Goal: Task Accomplishment & Management: Complete application form

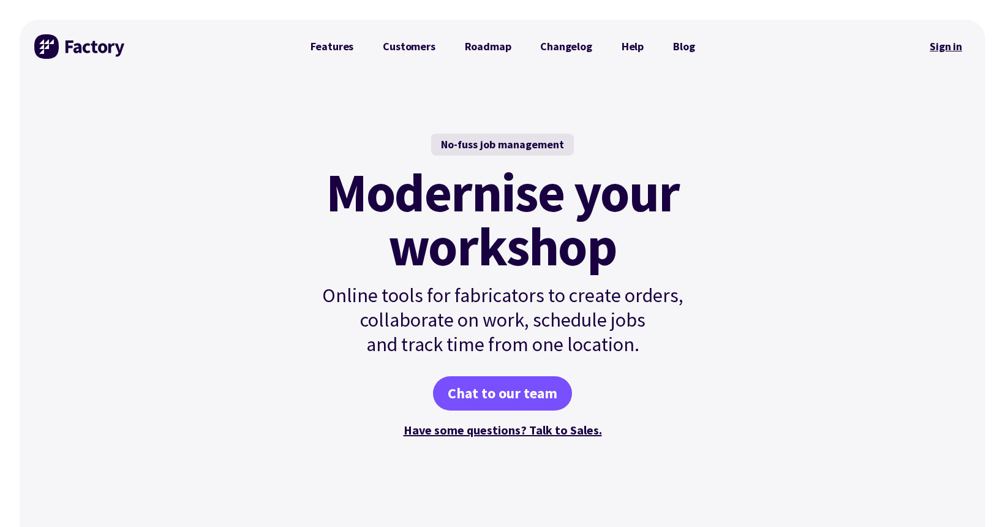
click at [947, 48] on link "Sign in" at bounding box center [946, 46] width 50 height 28
click at [936, 50] on link "Sign in" at bounding box center [946, 46] width 50 height 28
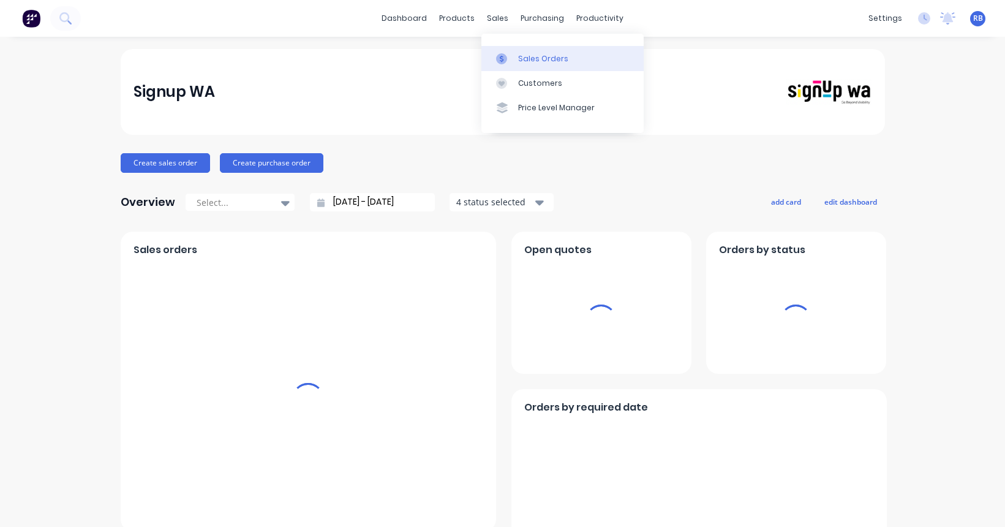
click at [533, 67] on link "Sales Orders" at bounding box center [563, 58] width 162 height 25
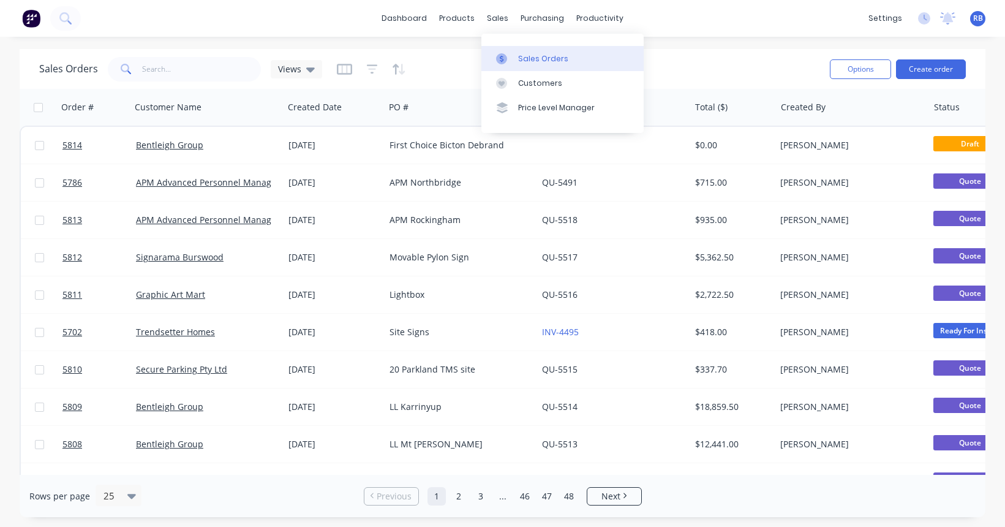
click at [527, 47] on link "Sales Orders" at bounding box center [563, 58] width 162 height 25
click at [156, 72] on input "text" at bounding box center [201, 69] width 119 height 25
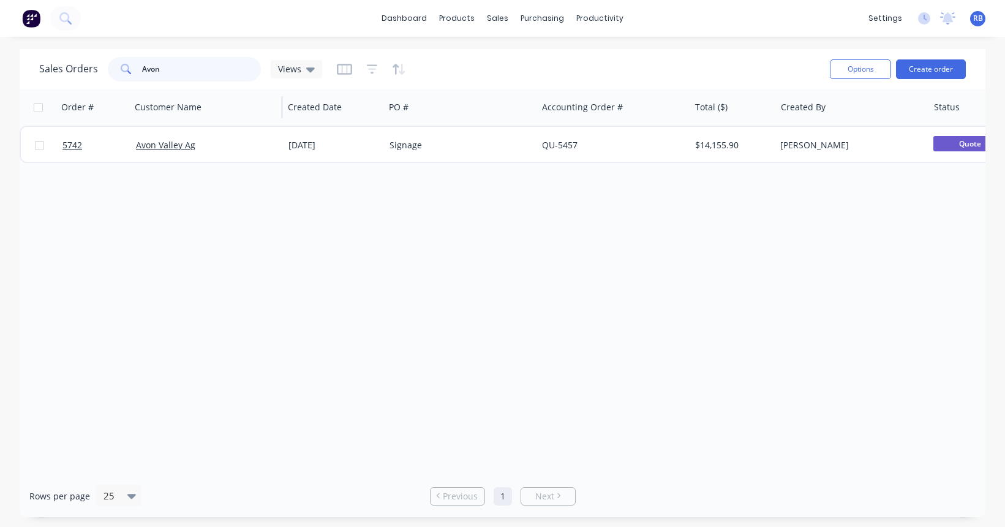
type input "Avon"
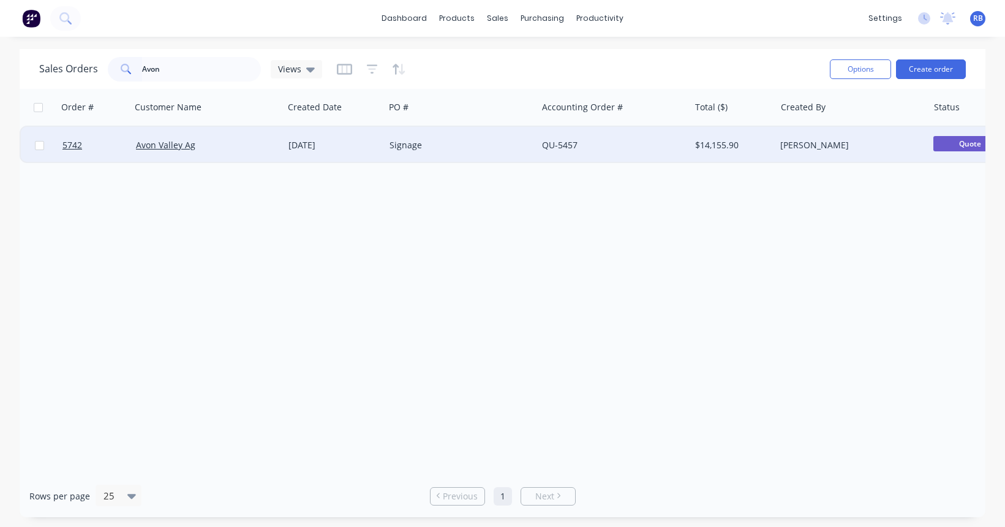
drag, startPoint x: 161, startPoint y: 93, endPoint x: 464, endPoint y: 137, distance: 306.5
click at [464, 137] on div "Signage" at bounding box center [461, 145] width 153 height 37
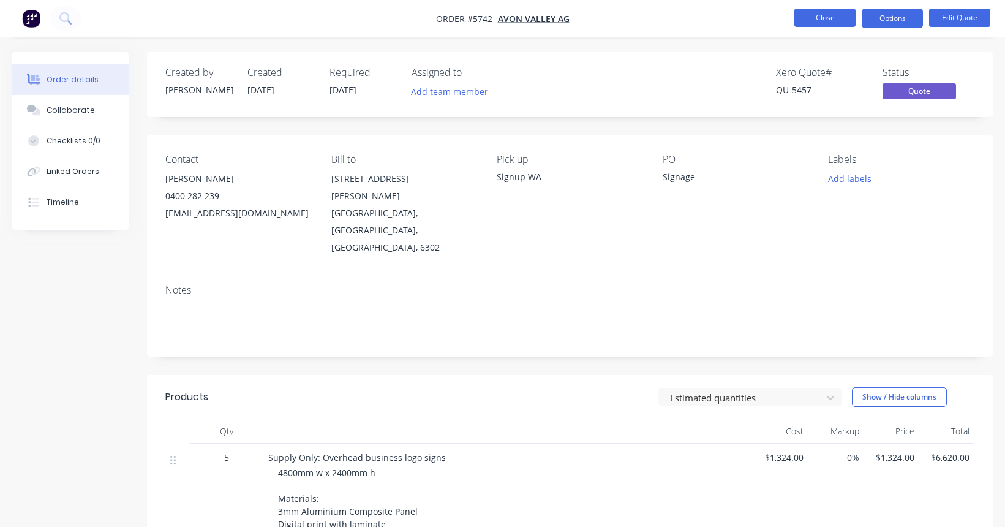
click at [837, 16] on button "Close" at bounding box center [825, 18] width 61 height 18
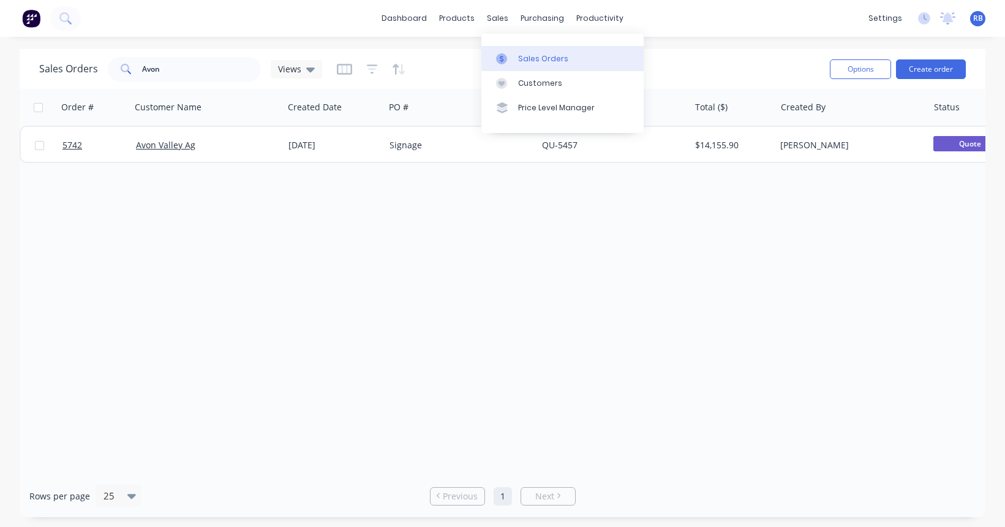
click at [551, 63] on div "Sales Orders" at bounding box center [543, 58] width 50 height 11
click at [198, 75] on input "Avon" at bounding box center [201, 69] width 119 height 25
drag, startPoint x: 191, startPoint y: 67, endPoint x: 88, endPoint y: 67, distance: 102.9
click at [88, 67] on div "Sales Orders Avon Views" at bounding box center [180, 69] width 283 height 25
click at [527, 54] on div "Sales Orders" at bounding box center [543, 58] width 50 height 11
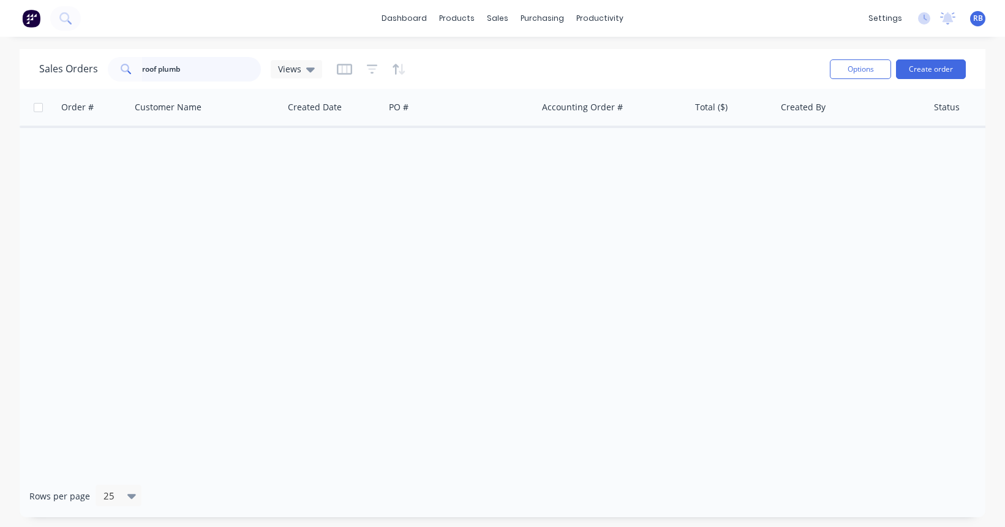
drag, startPoint x: 201, startPoint y: 77, endPoint x: 108, endPoint y: 75, distance: 93.1
click at [108, 75] on div "roof plumb" at bounding box center [184, 69] width 153 height 25
type input "roof plum"
drag, startPoint x: 185, startPoint y: 69, endPoint x: 91, endPoint y: 69, distance: 94.4
click at [91, 69] on div "Sales Orders roof plum Views" at bounding box center [180, 69] width 283 height 25
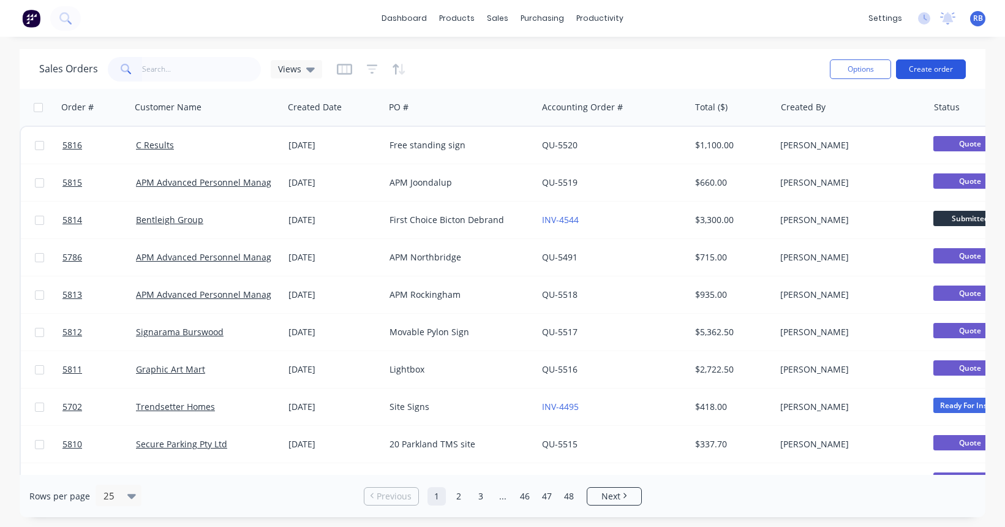
click at [935, 71] on button "Create order" at bounding box center [931, 69] width 70 height 20
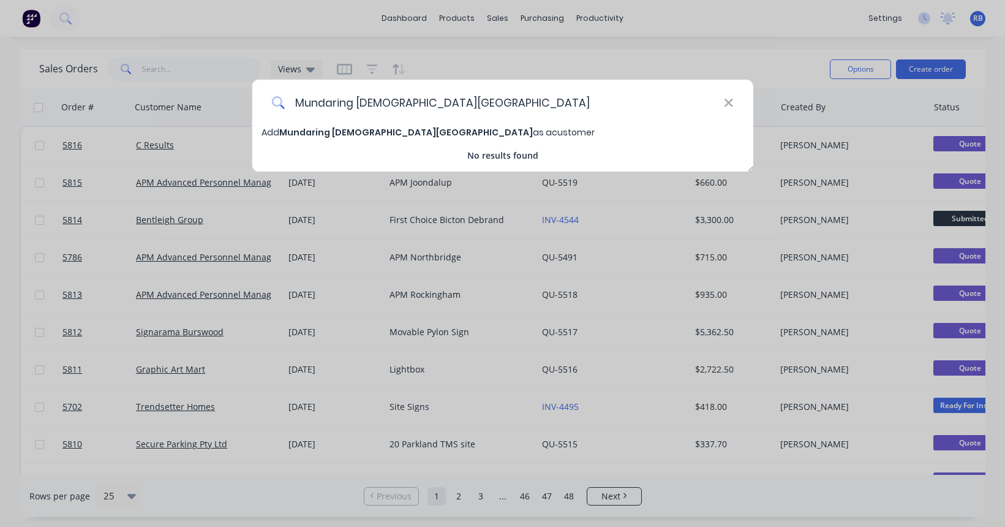
type input "Mundaring Christian College"
click at [311, 134] on span "Mundaring Christian College" at bounding box center [406, 132] width 254 height 12
select select "AU"
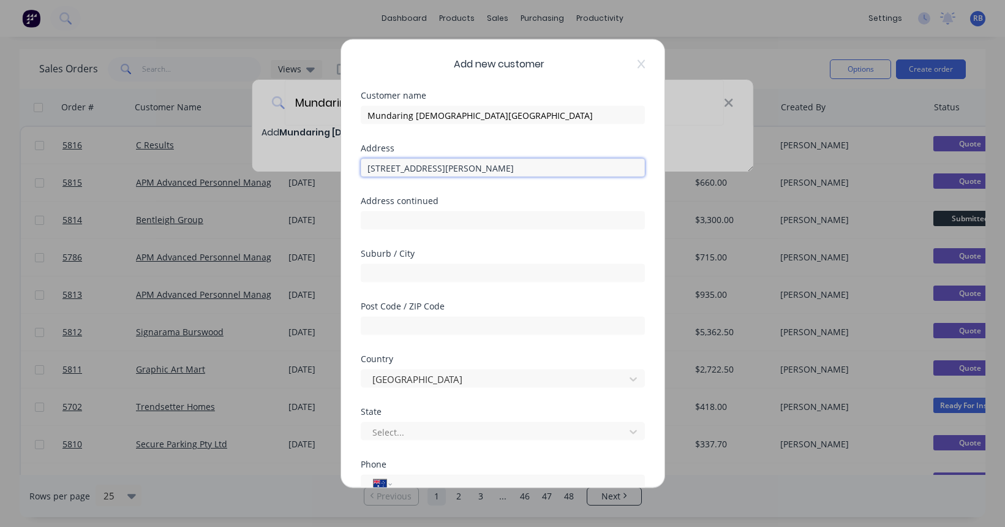
type input "1605 Walker Street"
type input "Mundaring"
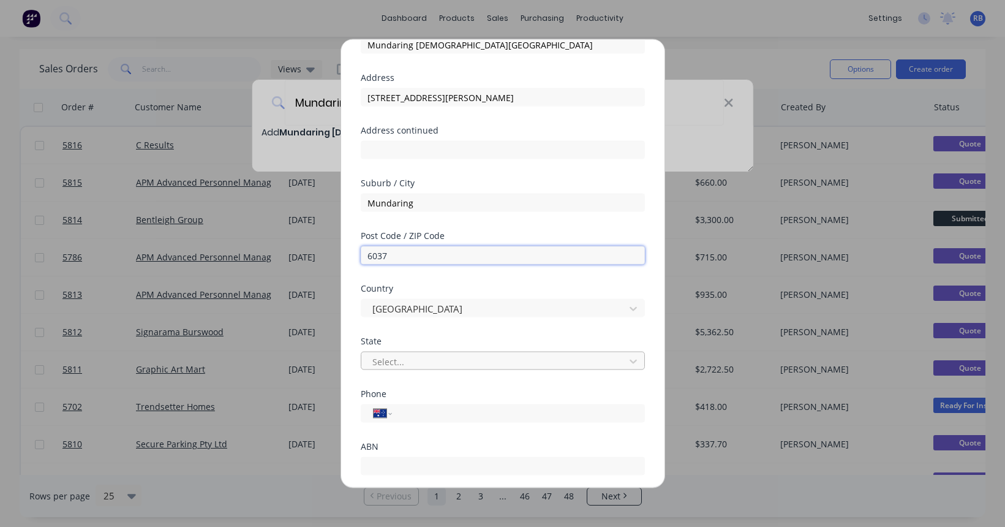
type input "6037"
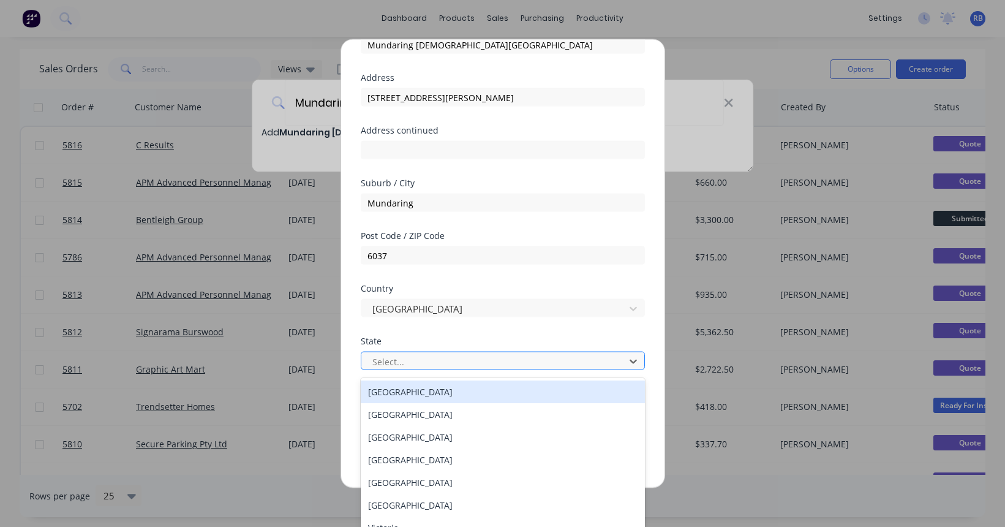
click at [391, 356] on div "Select..." at bounding box center [495, 361] width 245 height 13
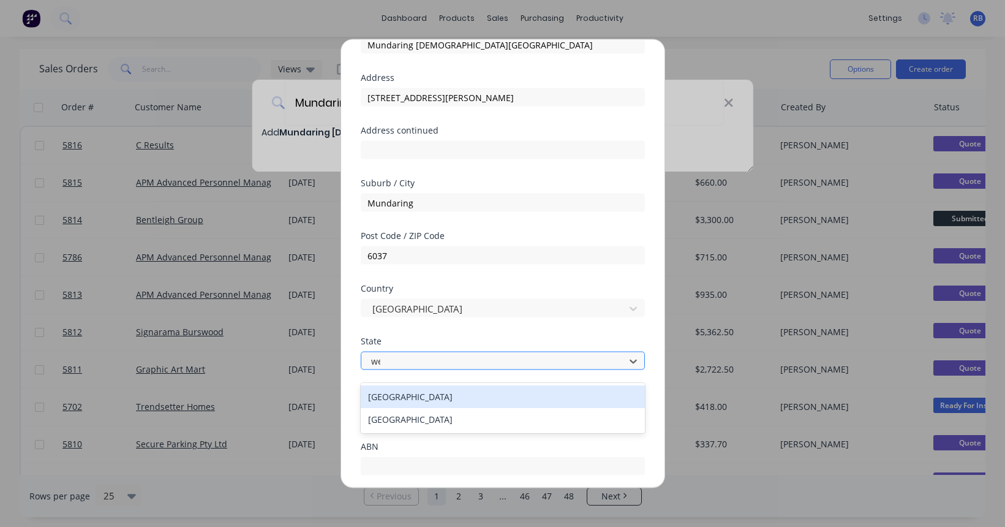
type input "wes"
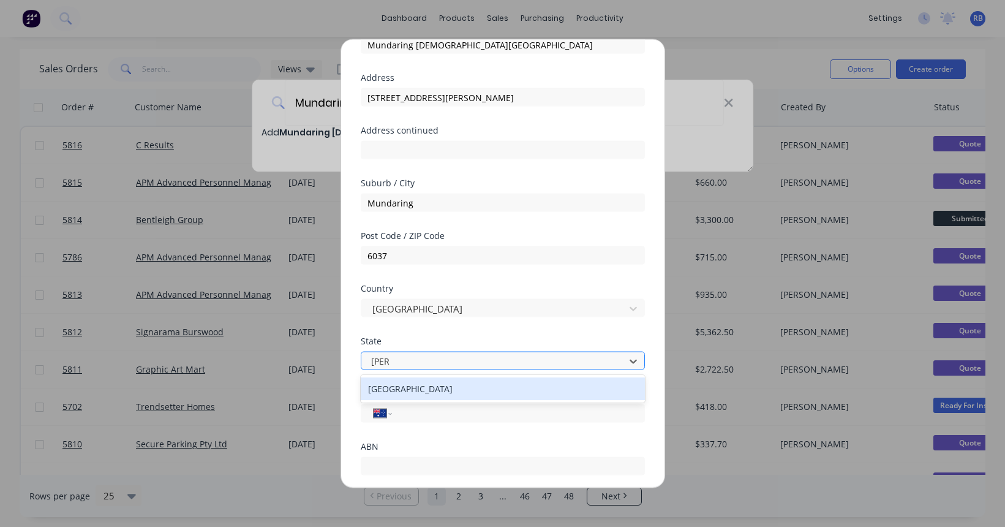
click at [400, 385] on div "Western Australia" at bounding box center [503, 388] width 284 height 23
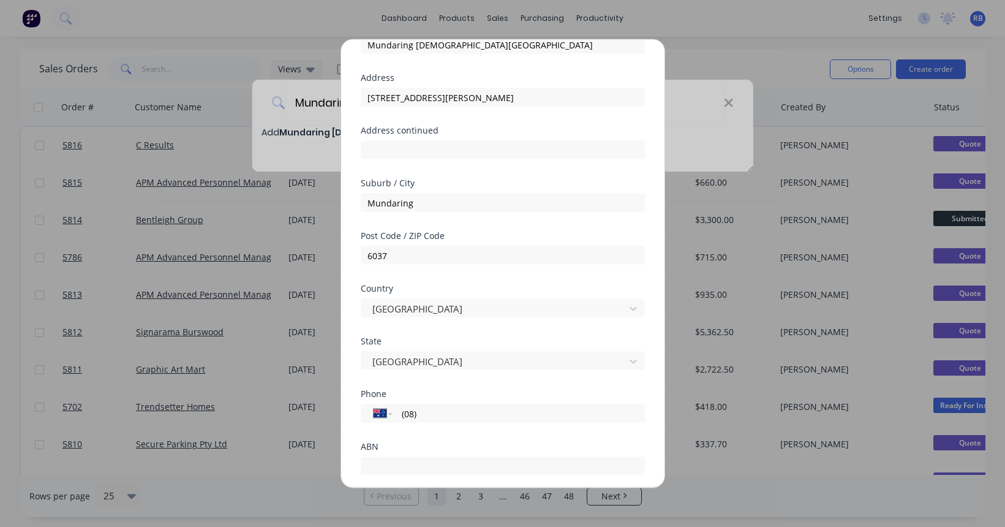
paste input "0808209295202688"
click at [441, 415] on input "0808209295202688" at bounding box center [516, 413] width 231 height 14
type input "(08) 9520 2688"
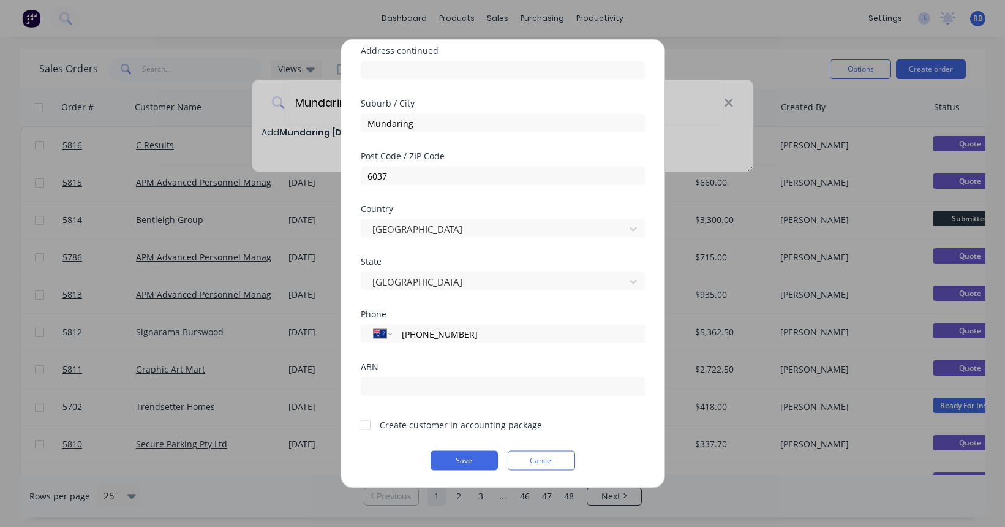
scroll to position [150, 0]
click at [365, 423] on div at bounding box center [366, 424] width 25 height 25
click at [461, 460] on button "Save" at bounding box center [464, 461] width 67 height 20
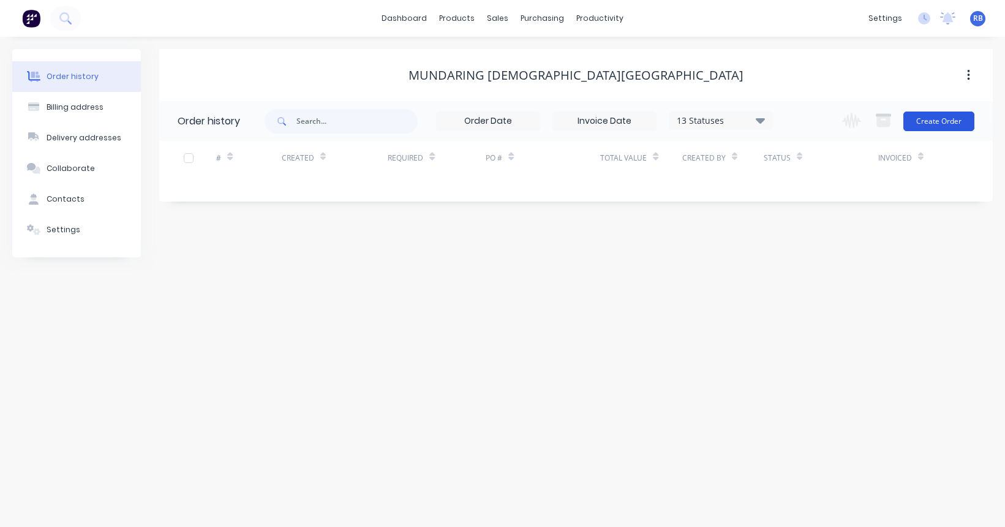
click at [937, 118] on button "Create Order" at bounding box center [939, 122] width 71 height 20
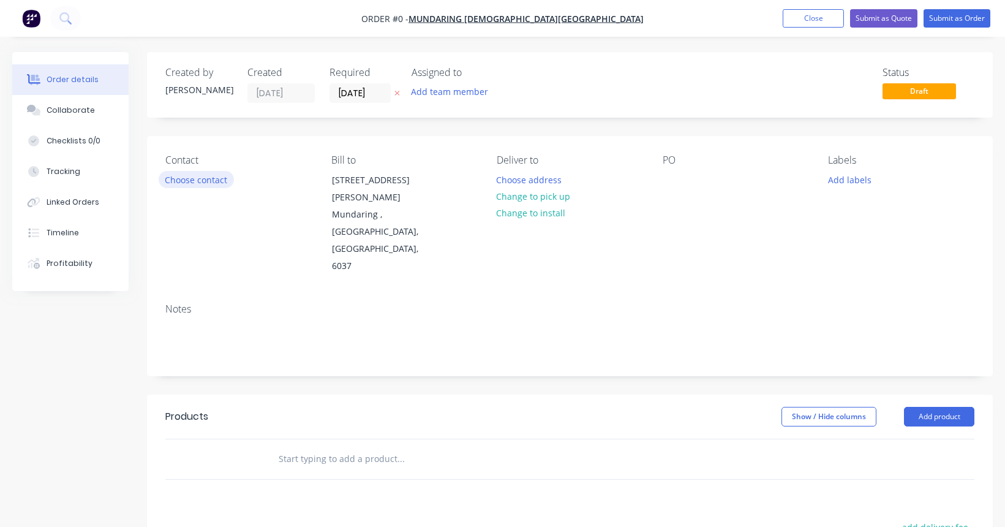
click at [194, 183] on button "Choose contact" at bounding box center [196, 179] width 75 height 17
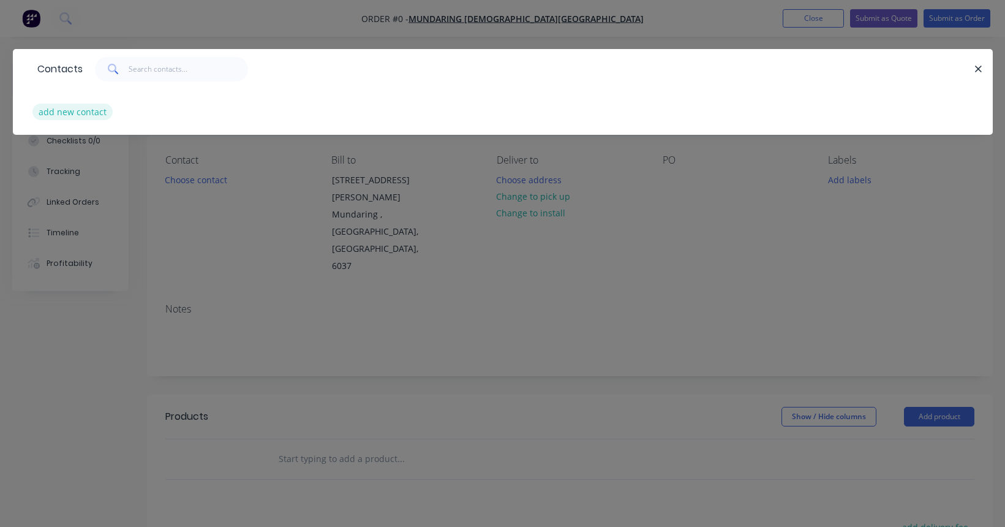
click at [72, 112] on button "add new contact" at bounding box center [72, 112] width 81 height 17
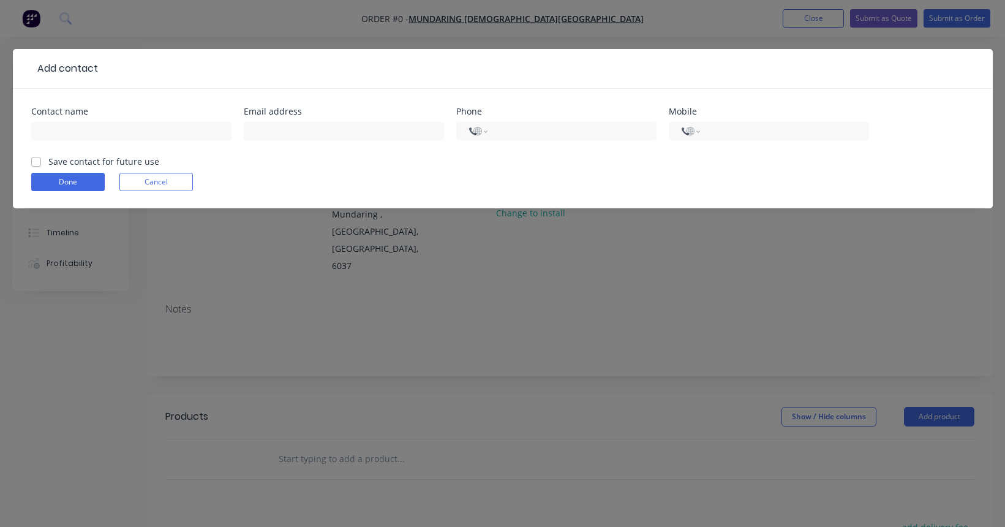
select select "AU"
type input "Tanja Nell"
paste input "tanja.nell@mundaringcc.wa.edu.au"
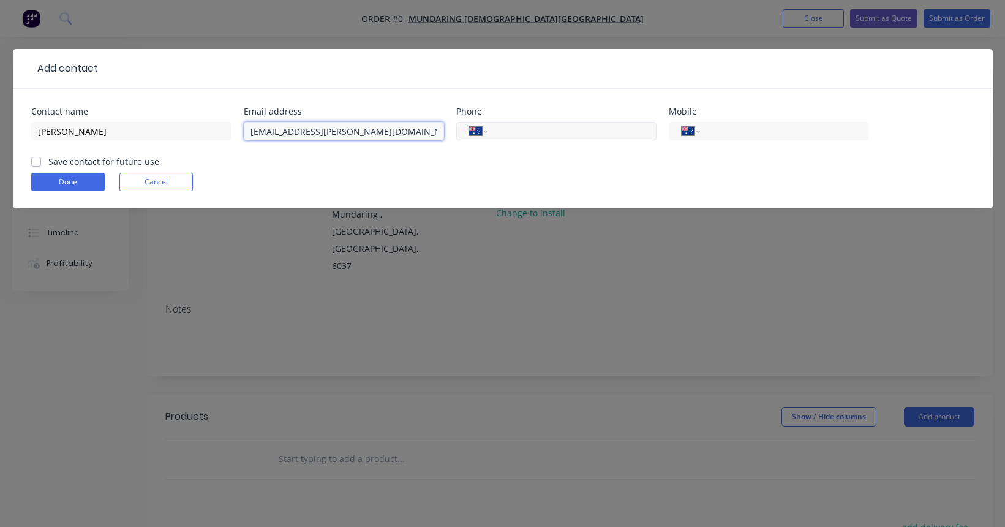
type input "tanja.nell@mundaringcc.wa.edu.au"
type input "(08) 9295 2688"
click at [84, 162] on label "Save contact for future use" at bounding box center [103, 161] width 111 height 13
click at [41, 162] on input "Save contact for future use" at bounding box center [36, 161] width 10 height 12
checkbox input "true"
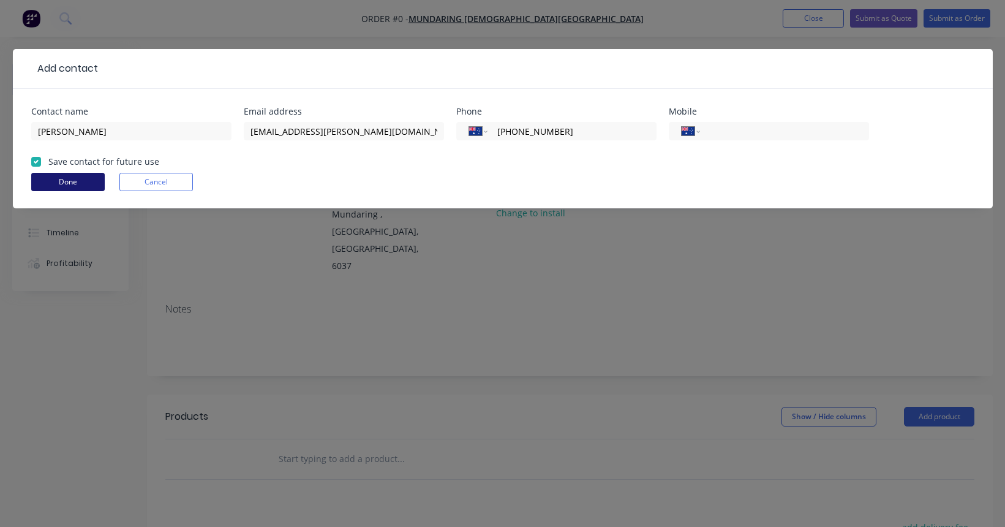
click at [74, 178] on button "Done" at bounding box center [68, 182] width 74 height 18
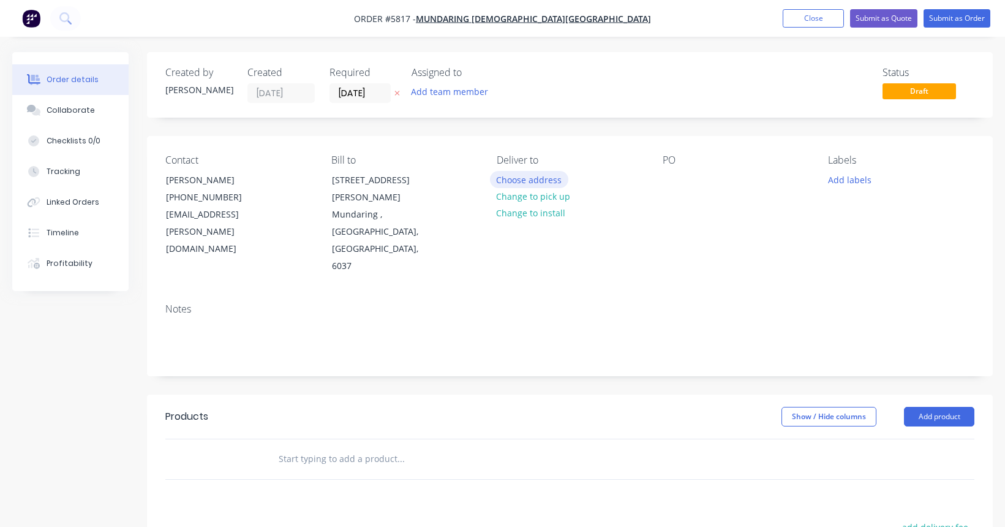
click at [524, 175] on button "Choose address" at bounding box center [529, 179] width 78 height 17
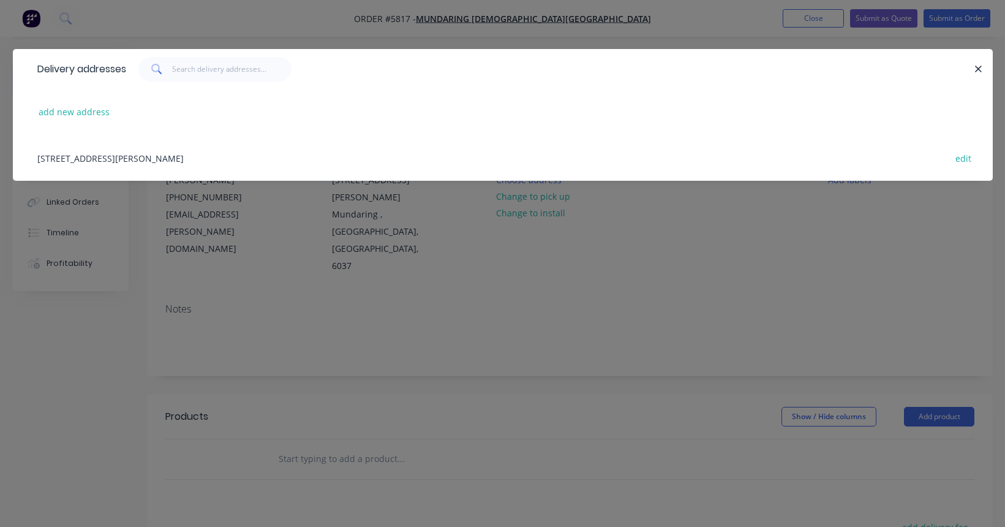
click at [222, 151] on div "1605 Walker Street, Mundaring , Western Australia, Australia, 6037 edit" at bounding box center [503, 158] width 944 height 46
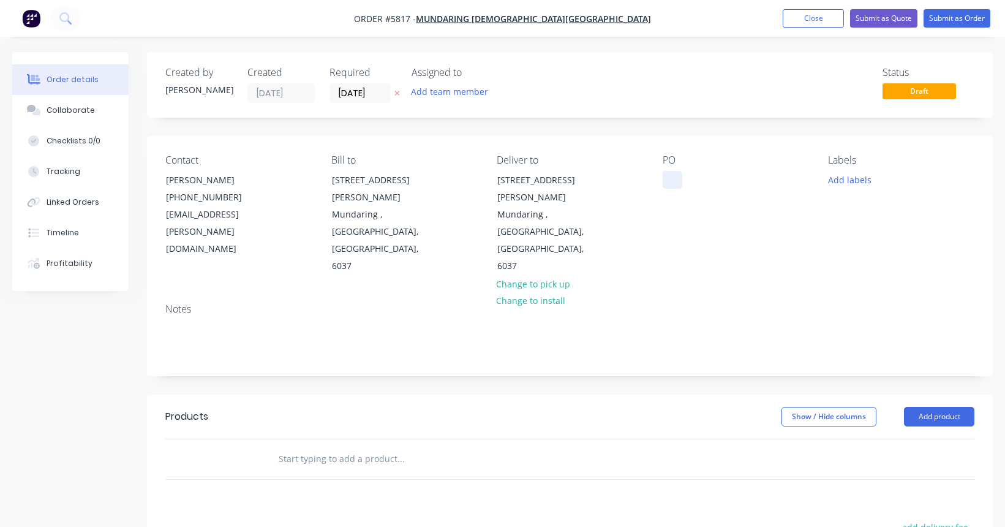
click at [670, 179] on div at bounding box center [673, 180] width 20 height 18
click at [366, 447] on input "text" at bounding box center [400, 459] width 245 height 25
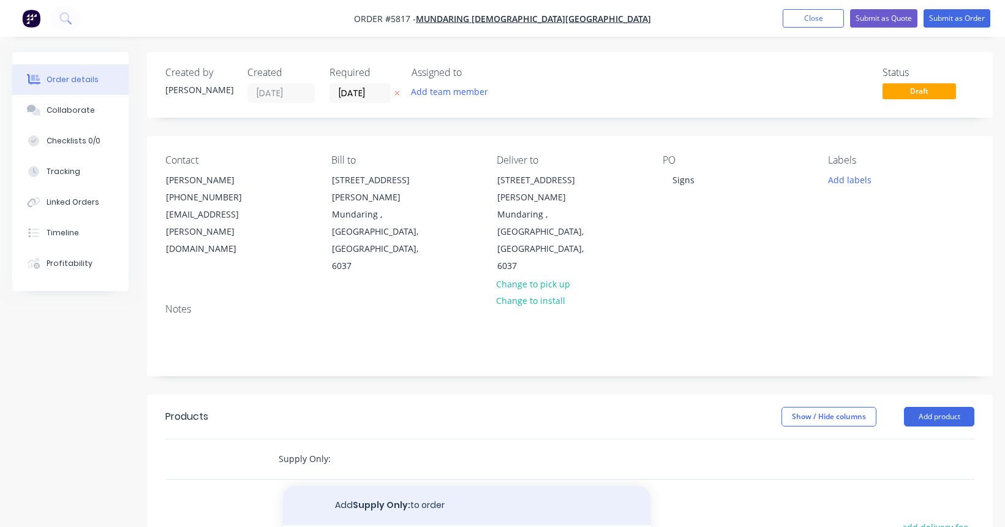
type input "Supply Only:"
click at [360, 486] on button "Add Supply Only: to order" at bounding box center [467, 505] width 368 height 39
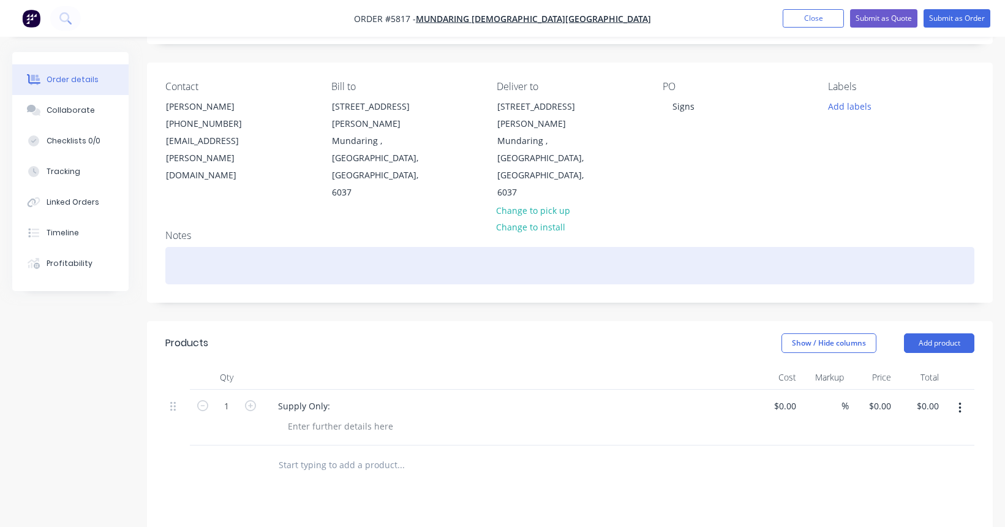
scroll to position [82, 0]
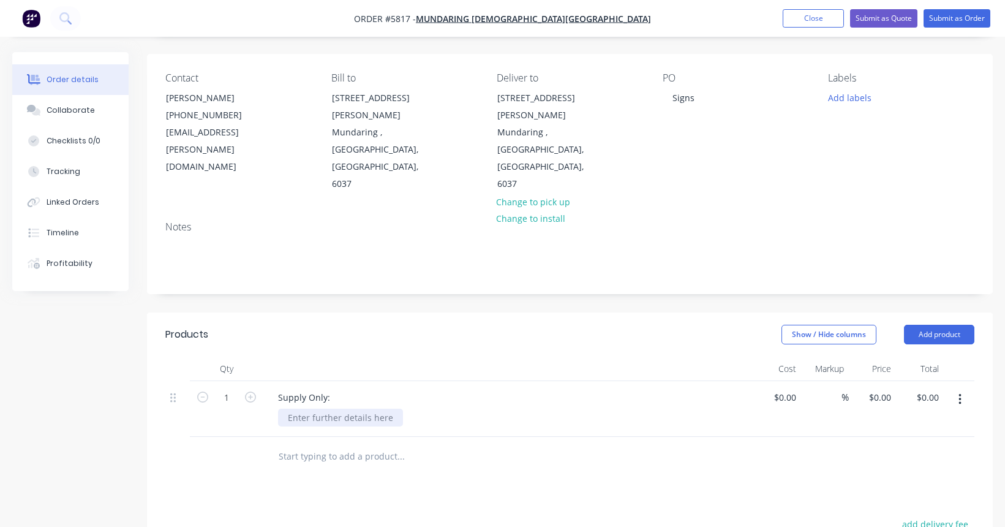
click at [312, 409] on div at bounding box center [340, 418] width 125 height 18
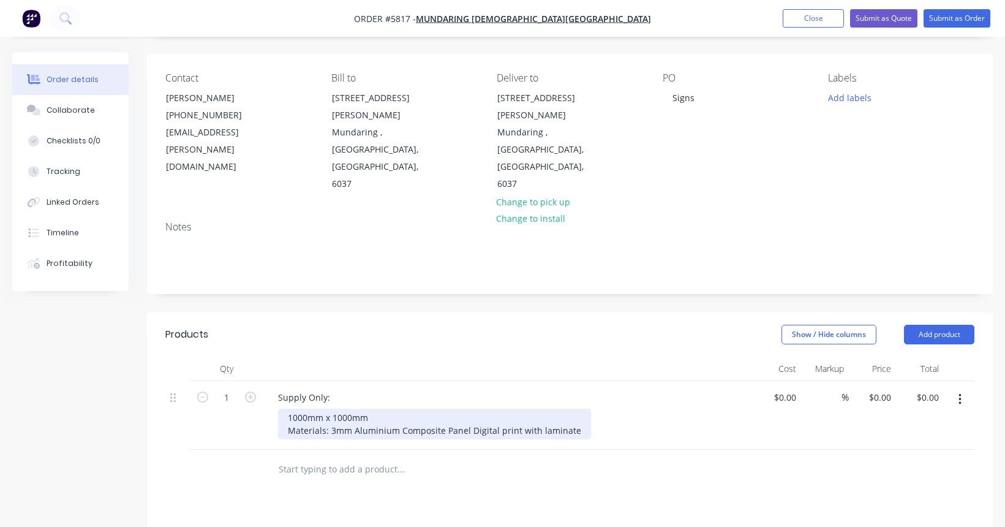
click at [382, 409] on div "1000mm x 1000mm Materials: 3mm Aluminium Composite Panel Digital print with lam…" at bounding box center [434, 424] width 313 height 31
click at [329, 409] on div "1000mm x 1000mm Materials: 3mm Aluminium Composite Panel Digital print with lam…" at bounding box center [434, 424] width 313 height 31
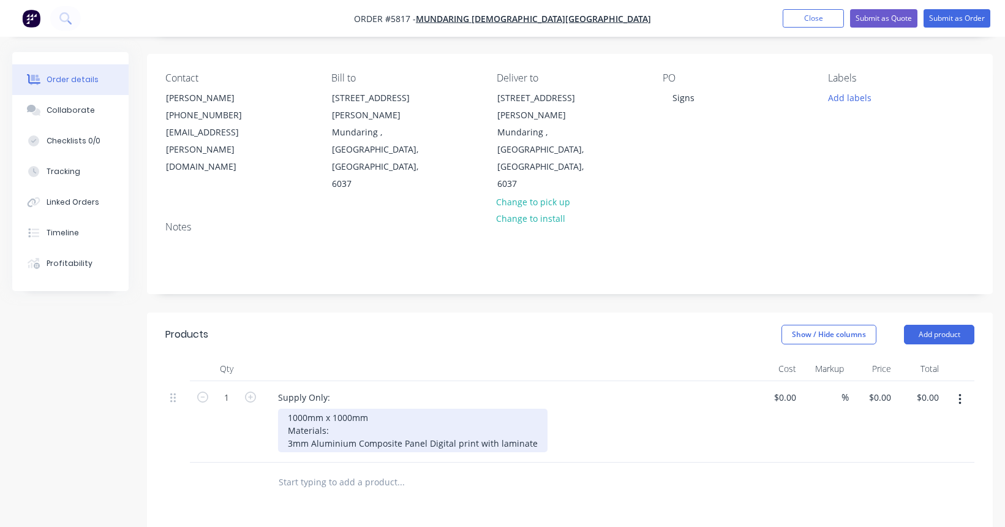
click at [283, 409] on div "1000mm x 1000mm Materials: 3mm Aluminium Composite Panel Digital print with lam…" at bounding box center [413, 430] width 270 height 43
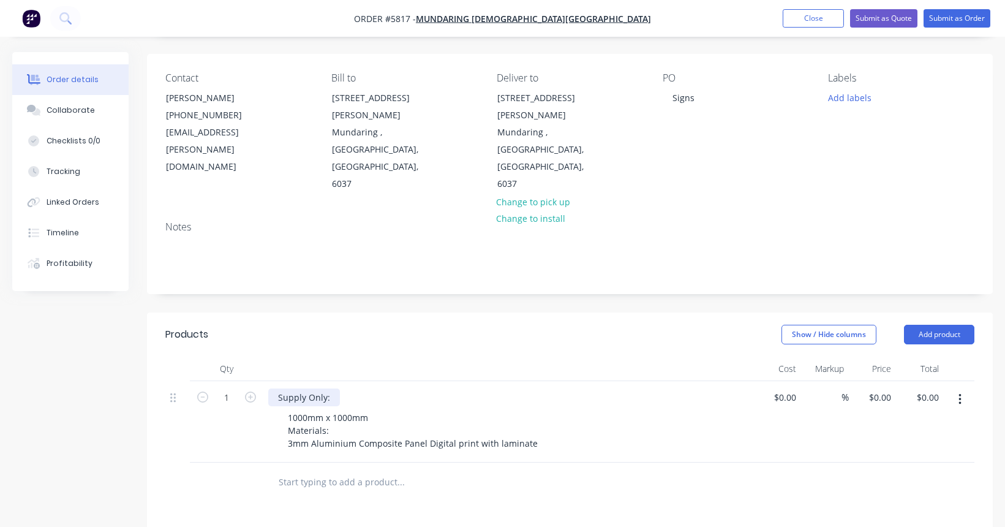
click at [337, 388] on div "Supply Only:" at bounding box center [304, 397] width 72 height 18
drag, startPoint x: 409, startPoint y: 347, endPoint x: 265, endPoint y: 347, distance: 144.6
click at [265, 381] on div "Supply Only: Faction Signboard 1000mm x 1000mm Materials: 3mm Aluminium Composi…" at bounding box center [508, 421] width 490 height 81
copy div "Supply Only: Faction Signboard"
drag, startPoint x: 238, startPoint y: 346, endPoint x: 201, endPoint y: 346, distance: 37.4
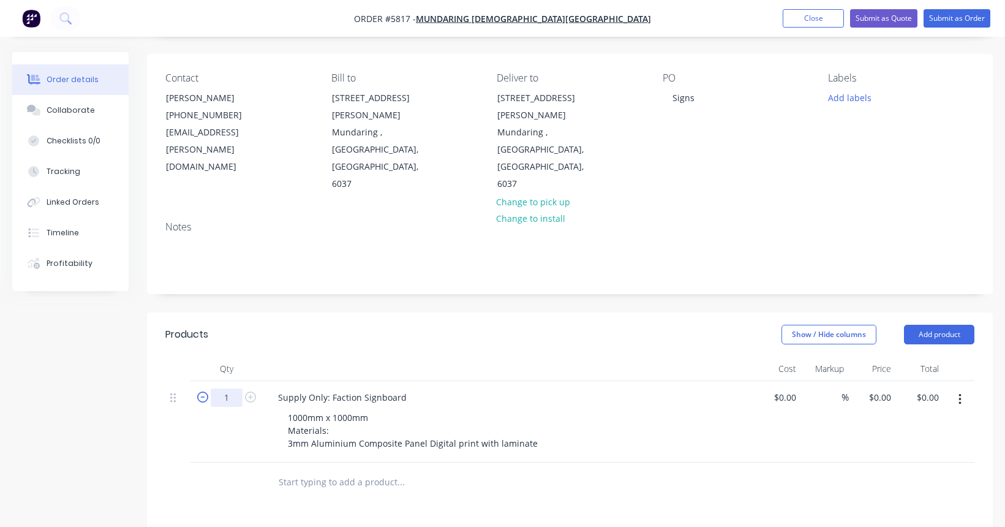
click at [201, 387] on form "1" at bounding box center [227, 396] width 64 height 18
type input "4"
click at [309, 470] on input "text" at bounding box center [400, 482] width 245 height 25
type input "S"
paste input "Supply Only: Faction Signboard"
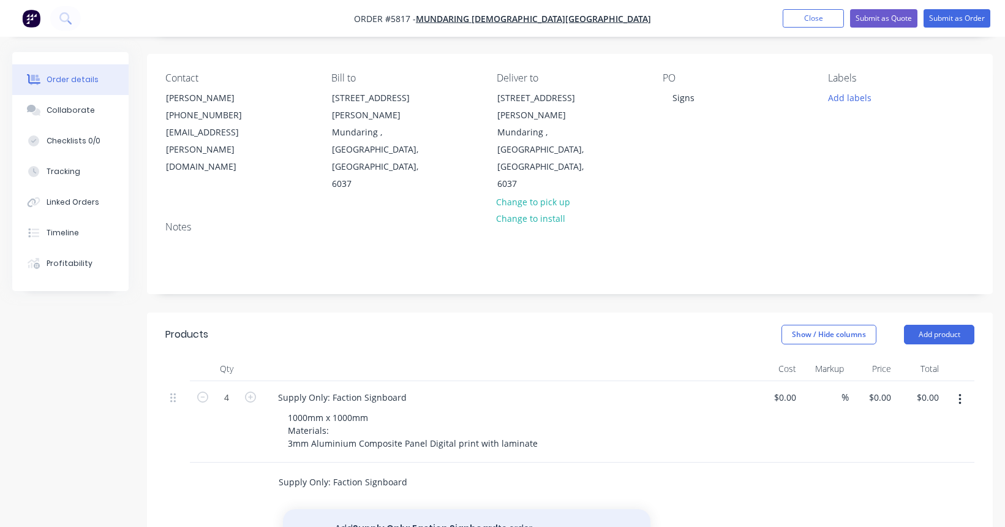
type input "Supply Only: Faction Signboard"
click at [366, 509] on button "Add Supply Only: Faction Signboard to order" at bounding box center [467, 528] width 368 height 39
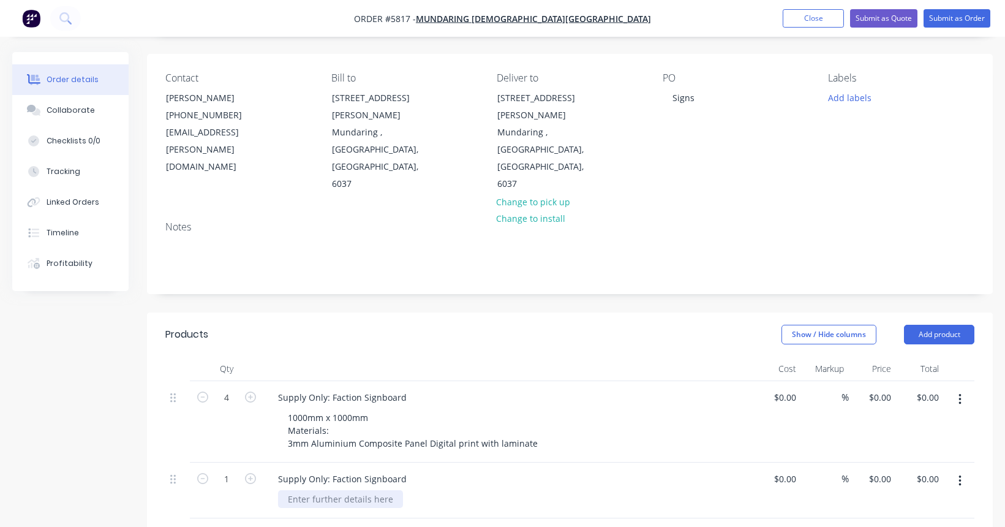
click at [317, 490] on div at bounding box center [340, 499] width 125 height 18
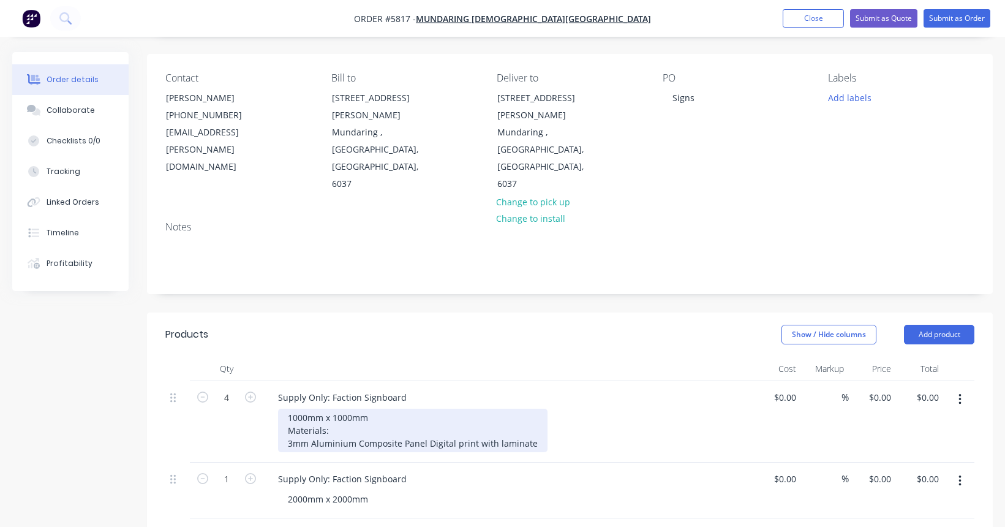
click at [323, 409] on div "1000mm x 1000mm Materials: 3mm Aluminium Composite Panel Digital print with lam…" at bounding box center [413, 430] width 270 height 43
click at [284, 409] on div "1000mm x 1000mm Materials: 3mm Aluminium Composite Panel Digital print with lam…" at bounding box center [413, 430] width 270 height 43
click at [428, 409] on div "1000mm x 1000mm Materials: 3mm Aluminium Composite Panel Digital print with lam…" at bounding box center [413, 430] width 270 height 43
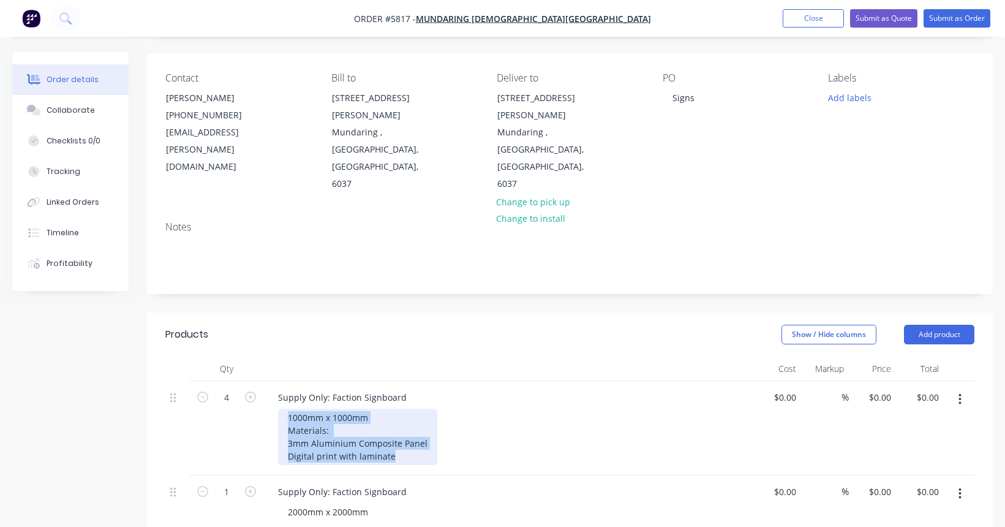
drag, startPoint x: 406, startPoint y: 416, endPoint x: 265, endPoint y: 341, distance: 159.5
click at [265, 381] on div "Supply Only: Faction Signboard 1000mm x 1000mm Materials: 3mm Aluminium Composi…" at bounding box center [508, 428] width 490 height 94
copy div "1000mm x 1000mm Materials: 3mm Aluminium Composite Panel Digital print with lam…"
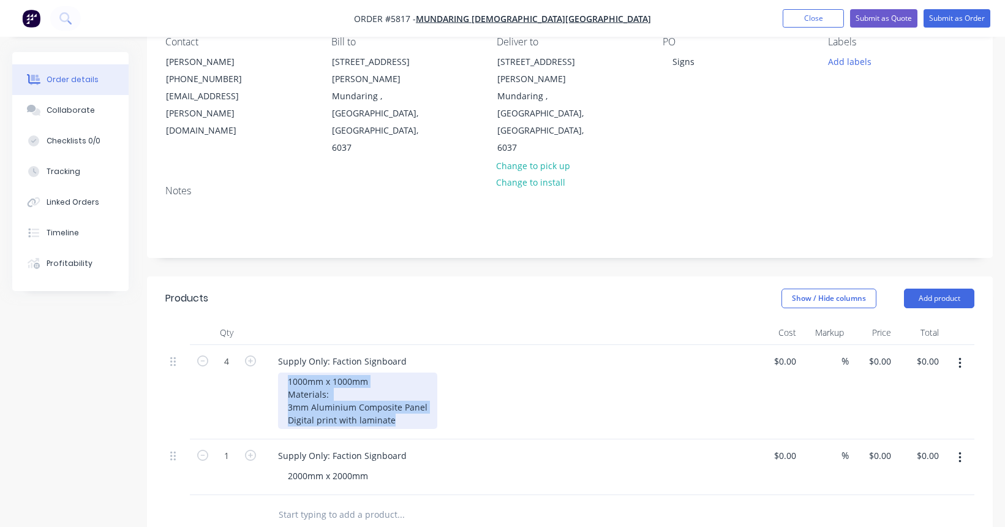
scroll to position [145, 0]
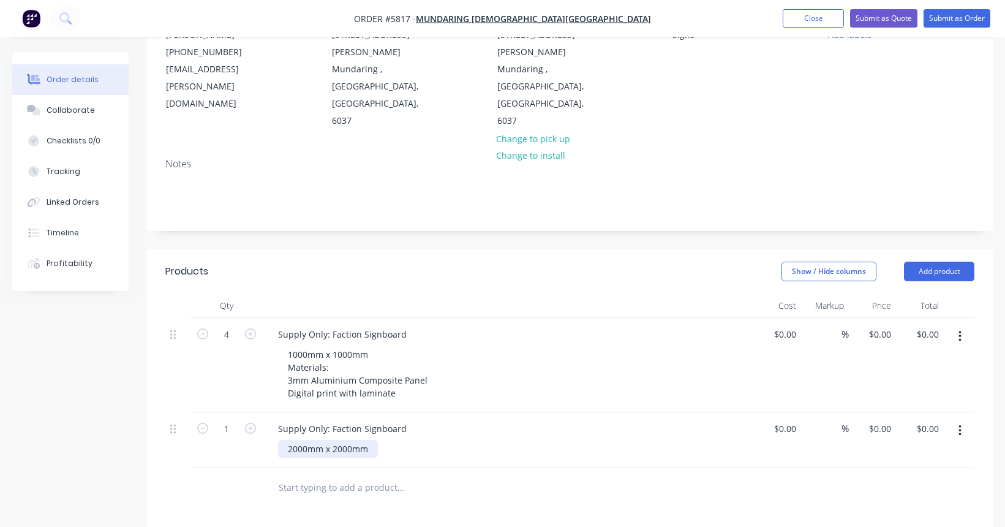
click at [372, 440] on div "2000mm x 2000mm" at bounding box center [328, 449] width 100 height 18
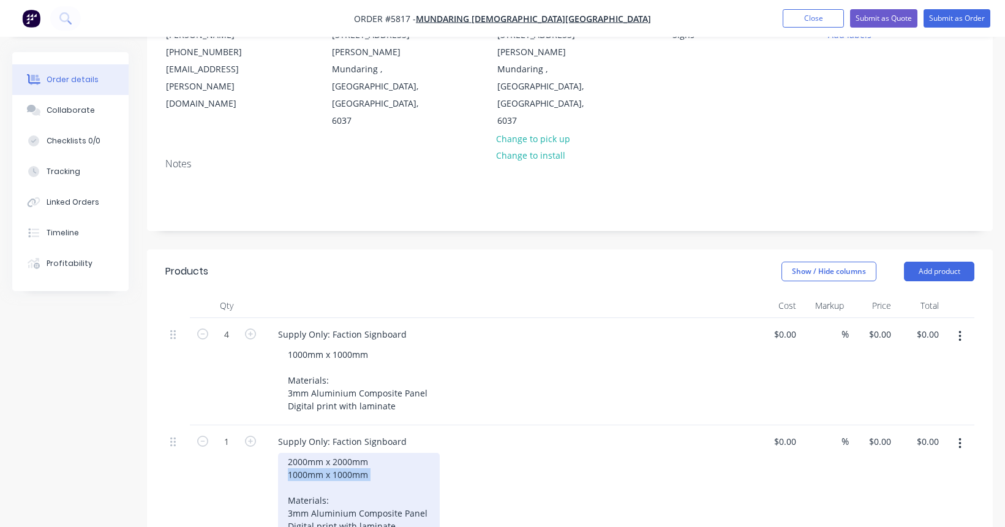
drag, startPoint x: 379, startPoint y: 425, endPoint x: 259, endPoint y: 425, distance: 120.7
click at [259, 425] on div "1 Supply Only: Faction Signboard 2000mm x 2000mm 1000mm x 1000mm Materials: 3mm…" at bounding box center [569, 485] width 809 height 120
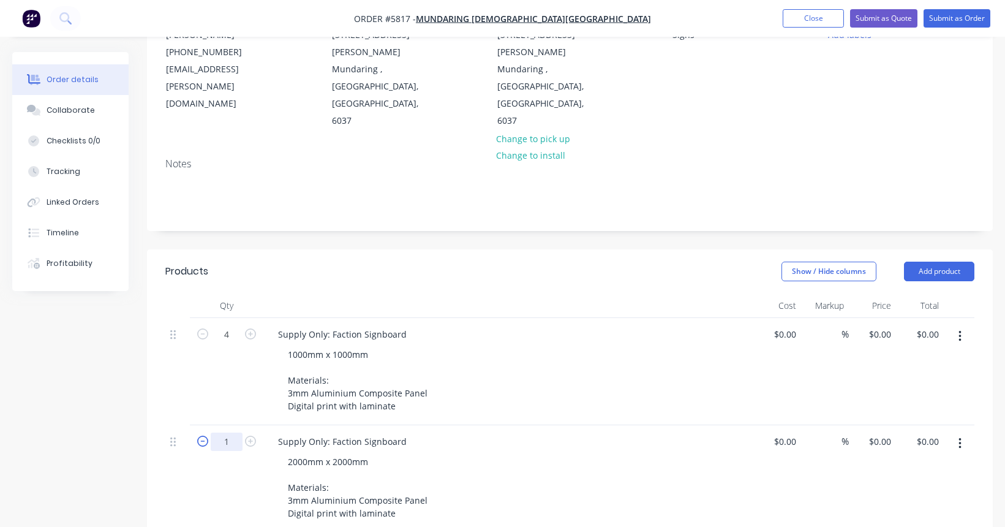
drag, startPoint x: 235, startPoint y: 387, endPoint x: 199, endPoint y: 387, distance: 36.1
click at [199, 431] on form "1" at bounding box center [227, 440] width 64 height 18
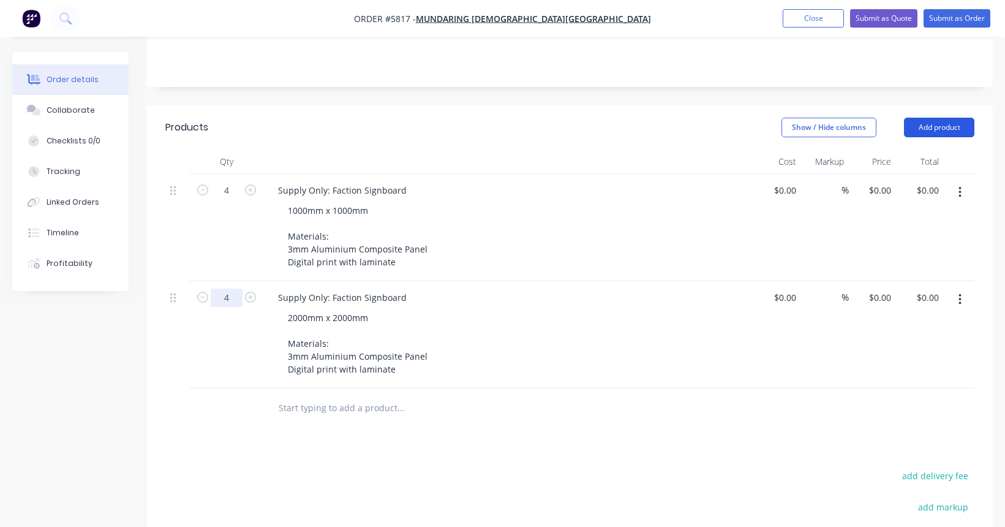
type input "4"
click at [951, 118] on button "Add product" at bounding box center [939, 128] width 70 height 20
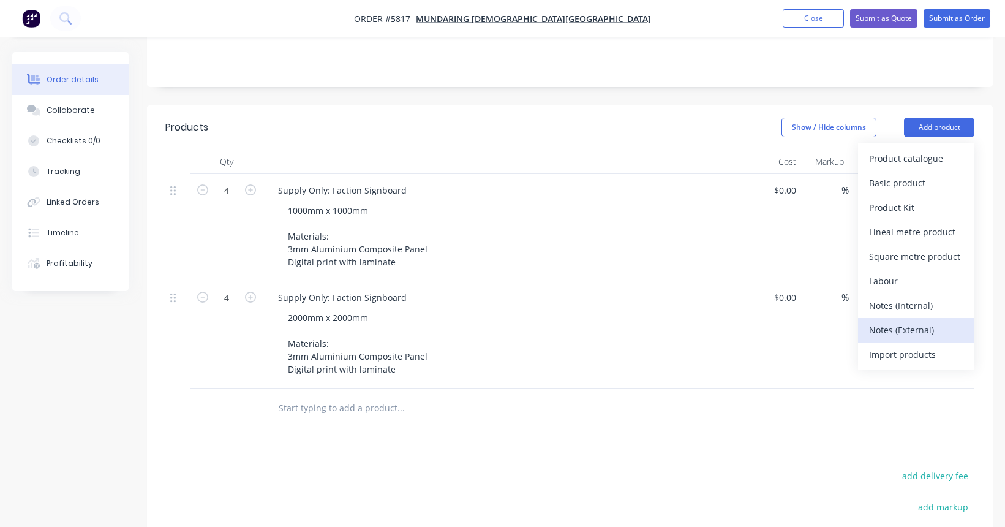
click at [901, 321] on div "Notes (External)" at bounding box center [916, 330] width 94 height 18
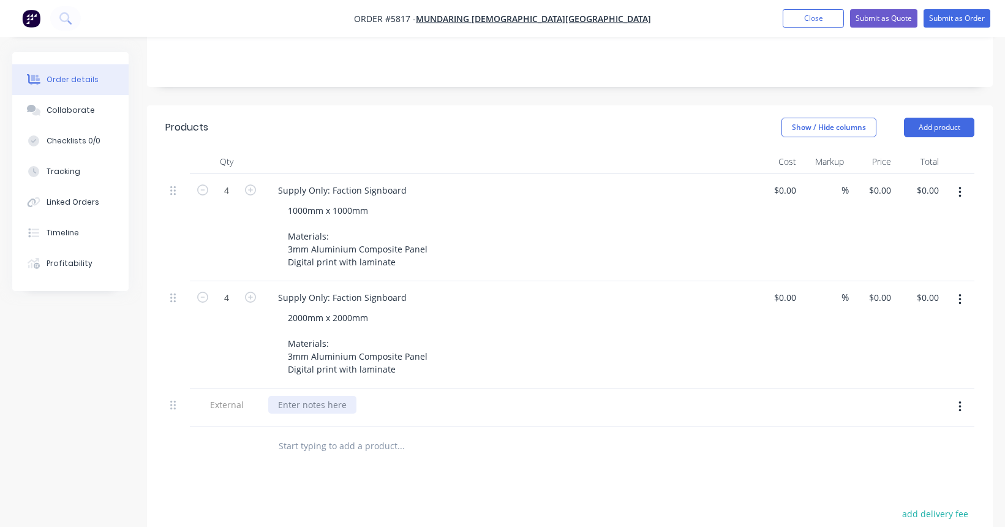
click at [307, 396] on div at bounding box center [312, 405] width 88 height 18
click at [304, 434] on input "text" at bounding box center [400, 446] width 245 height 25
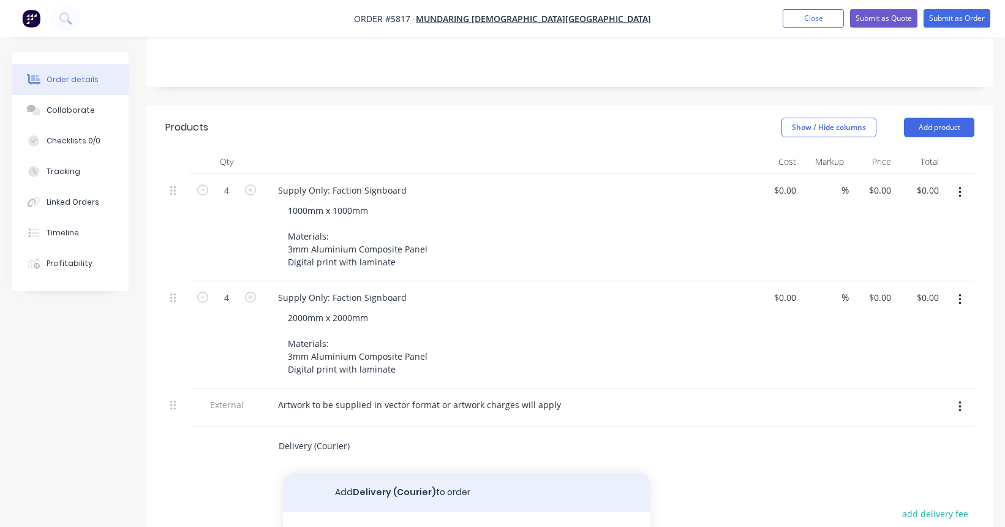
type input "Delivery (Courier)"
click at [361, 473] on button "Add Delivery (Courier) to order" at bounding box center [467, 492] width 368 height 39
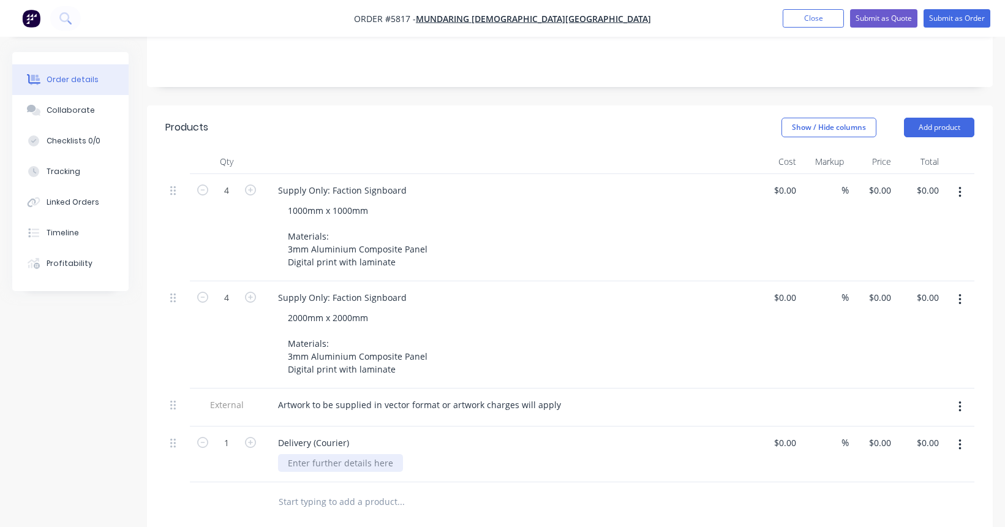
click at [300, 454] on div at bounding box center [340, 463] width 125 height 18
click at [961, 439] on icon "button" at bounding box center [960, 444] width 2 height 11
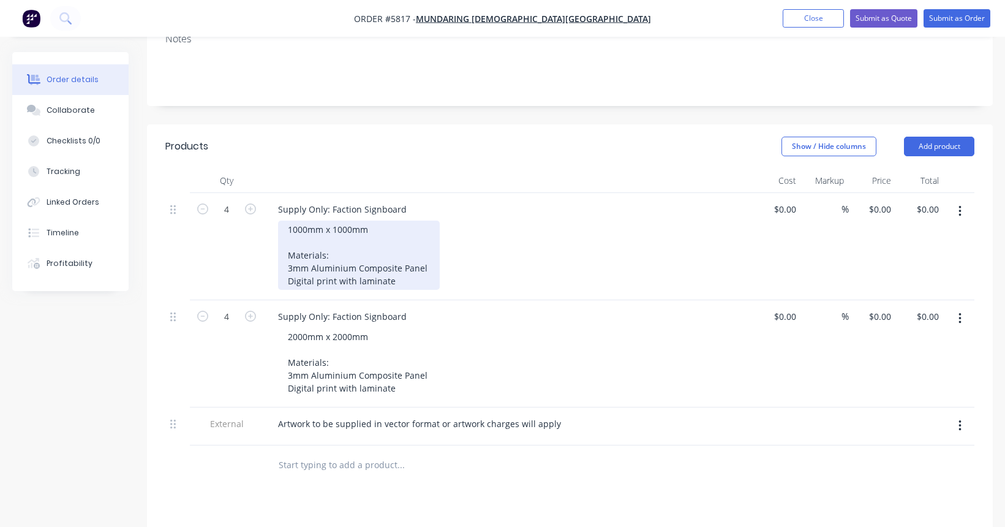
scroll to position [272, 0]
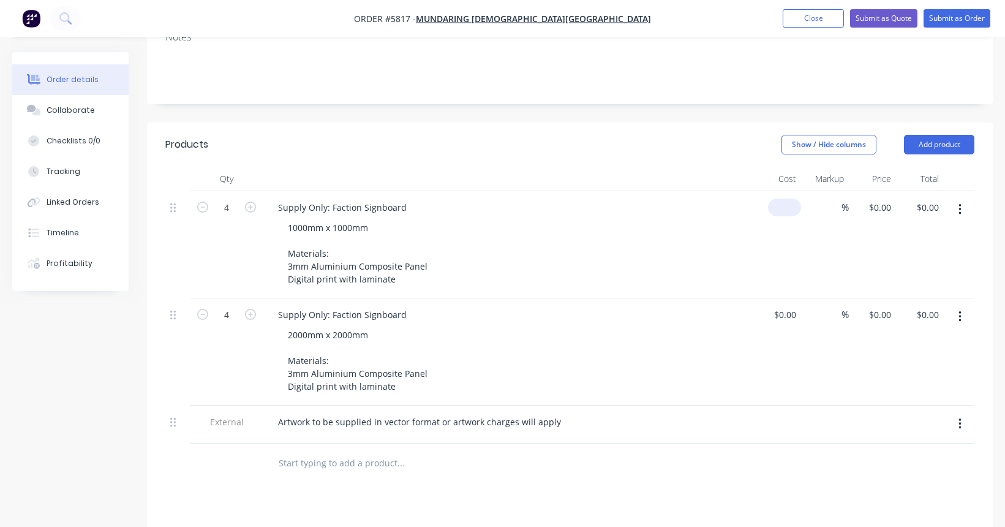
click at [786, 199] on div "$0.00" at bounding box center [784, 208] width 33 height 18
type input "$150.00"
type input "$600.00"
click at [649, 229] on div "1000mm x 1000mm Materials: 3mm Aluminium Composite Panel Digital print with lam…" at bounding box center [513, 253] width 471 height 69
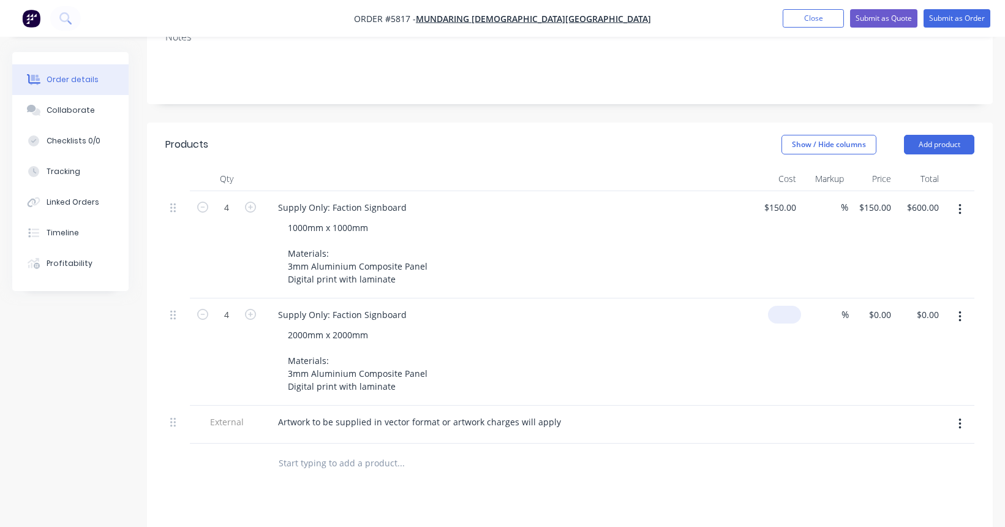
click at [785, 306] on div "$0.00" at bounding box center [784, 315] width 33 height 18
type input "$280.00"
type input "$1,120.00"
click at [753, 300] on div "Supply Only: Faction Signboard 2000mm x 2000mm Materials: 3mm Aluminium Composi…" at bounding box center [508, 351] width 490 height 107
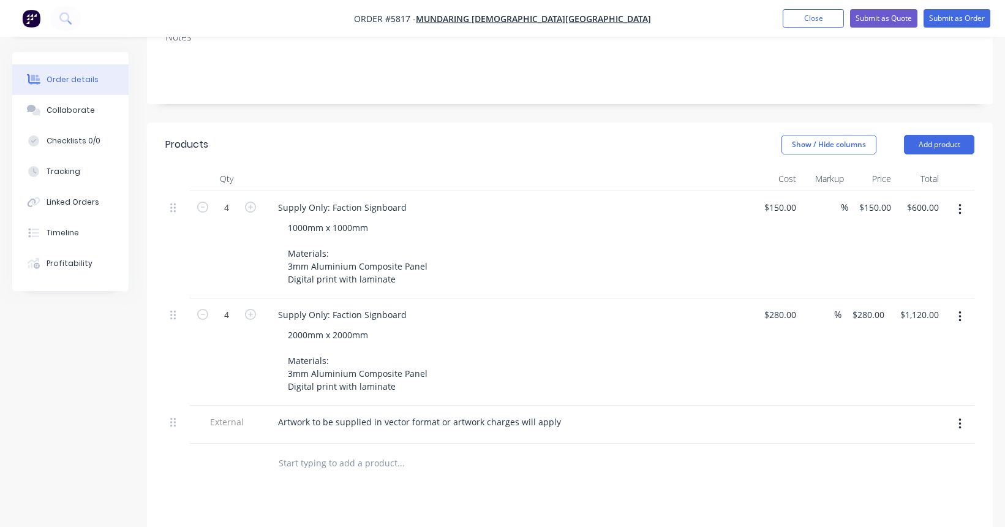
click at [307, 451] on input "text" at bounding box center [400, 463] width 245 height 25
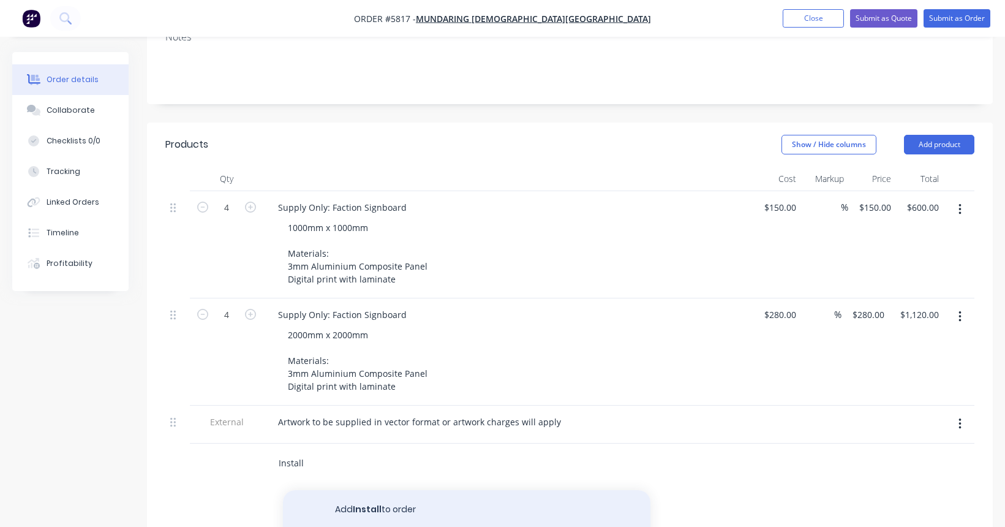
type input "Install"
click at [330, 490] on button "Add Install to order" at bounding box center [467, 509] width 368 height 39
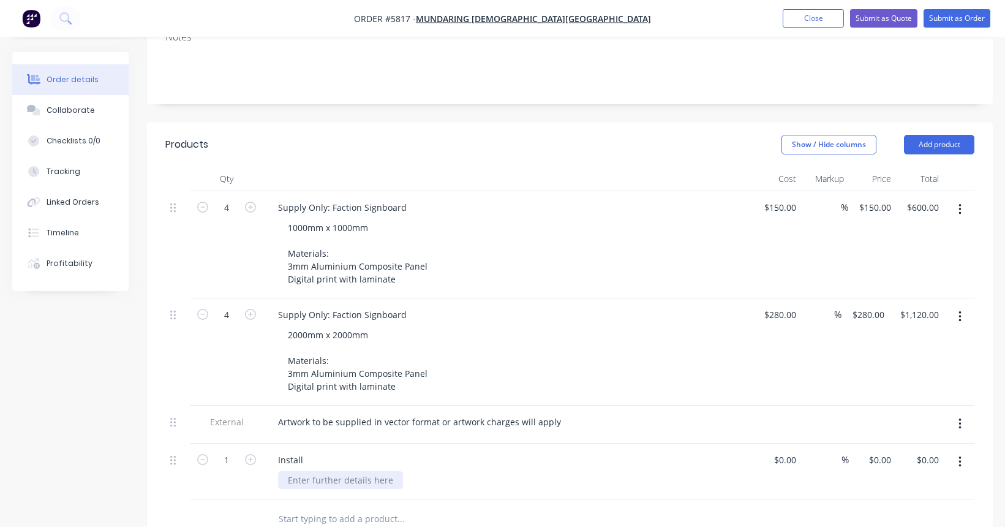
click at [303, 471] on div at bounding box center [340, 480] width 125 height 18
click at [306, 451] on div "Install" at bounding box center [290, 460] width 45 height 18
click at [304, 471] on div at bounding box center [340, 480] width 125 height 18
drag, startPoint x: 306, startPoint y: 407, endPoint x: 257, endPoint y: 407, distance: 49.0
click at [257, 444] on div "1 Install Client can opt for Signup WA to install 4 x signs (either 1000x1000 o…" at bounding box center [569, 472] width 809 height 56
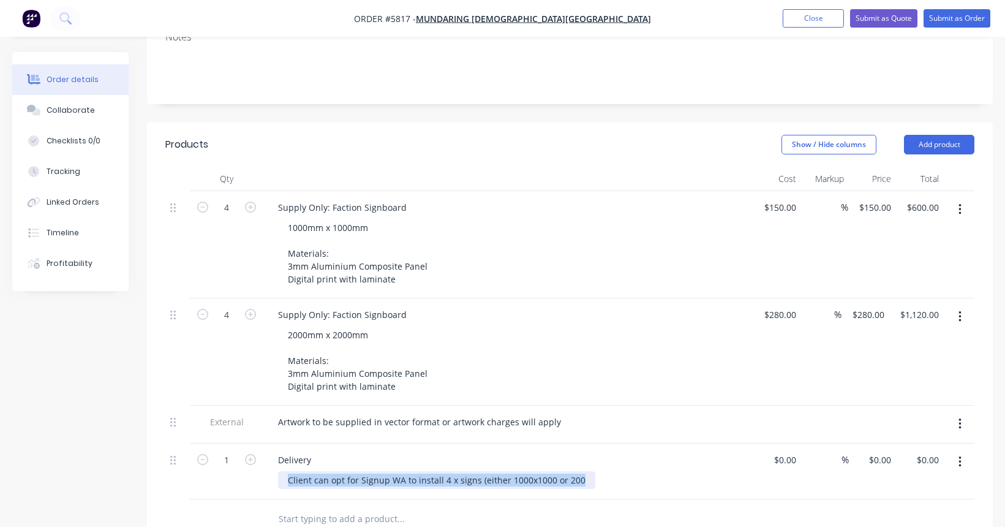
drag, startPoint x: 285, startPoint y: 428, endPoint x: 580, endPoint y: 429, distance: 295.3
click at [580, 471] on div "Client can opt for Signup WA to install 4 x signs (either 1000x1000 or 200" at bounding box center [436, 480] width 317 height 18
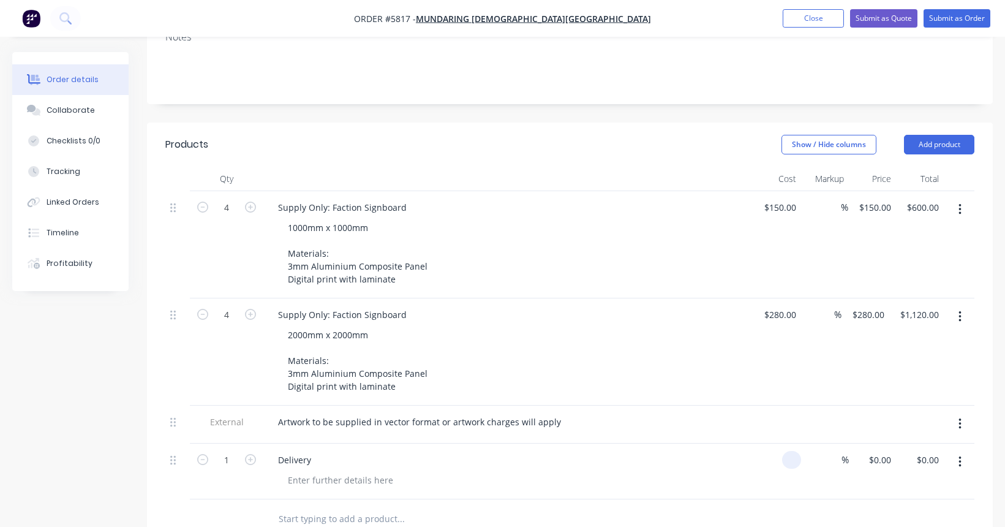
click at [785, 451] on div at bounding box center [791, 460] width 19 height 18
type input "$140.00"
click at [703, 499] on div at bounding box center [483, 519] width 441 height 40
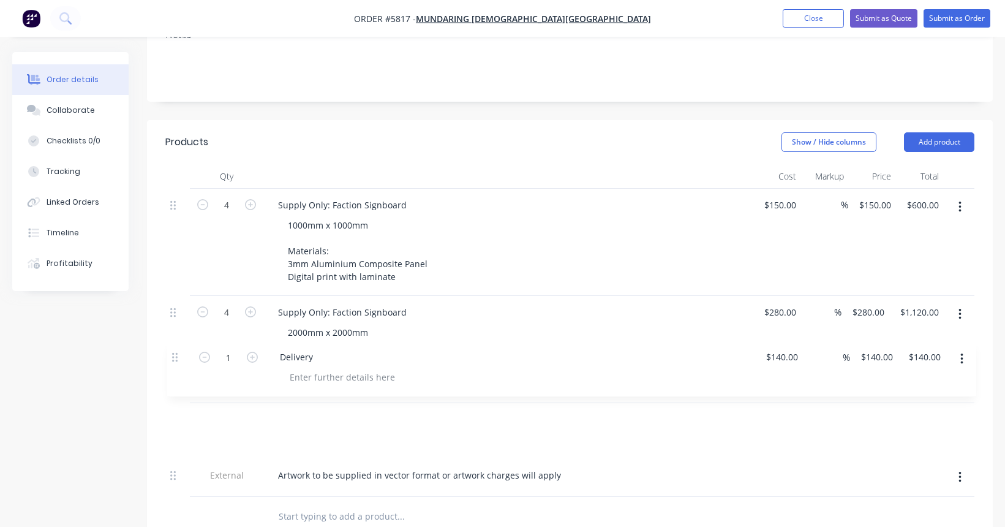
drag, startPoint x: 172, startPoint y: 408, endPoint x: 173, endPoint y: 350, distance: 57.6
click at [173, 350] on div "4 Supply Only: Faction Signboard 1000mm x 1000mm Materials: 3mm Aluminium Compo…" at bounding box center [569, 343] width 809 height 308
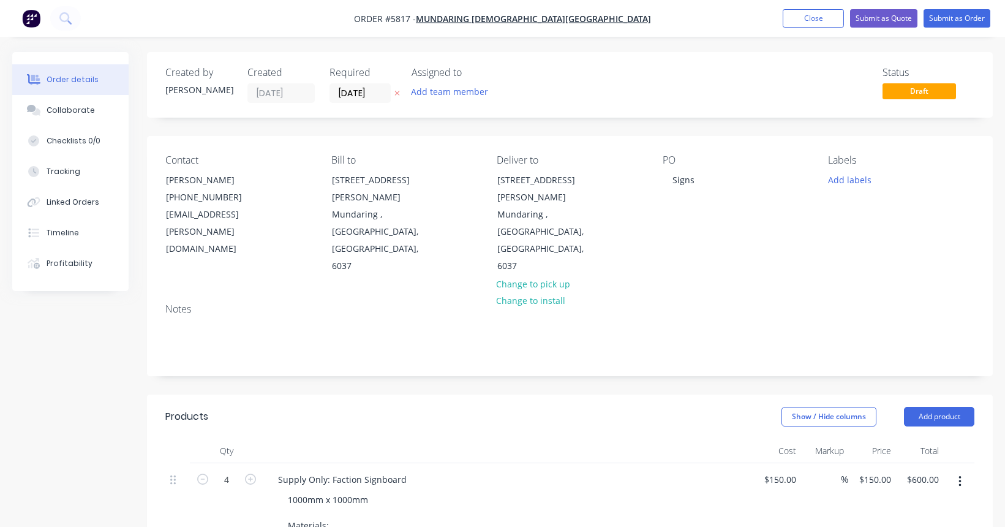
scroll to position [0, 0]
click at [668, 180] on div "Signs" at bounding box center [684, 180] width 42 height 18
click at [882, 21] on button "Submit as Quote" at bounding box center [883, 18] width 67 height 18
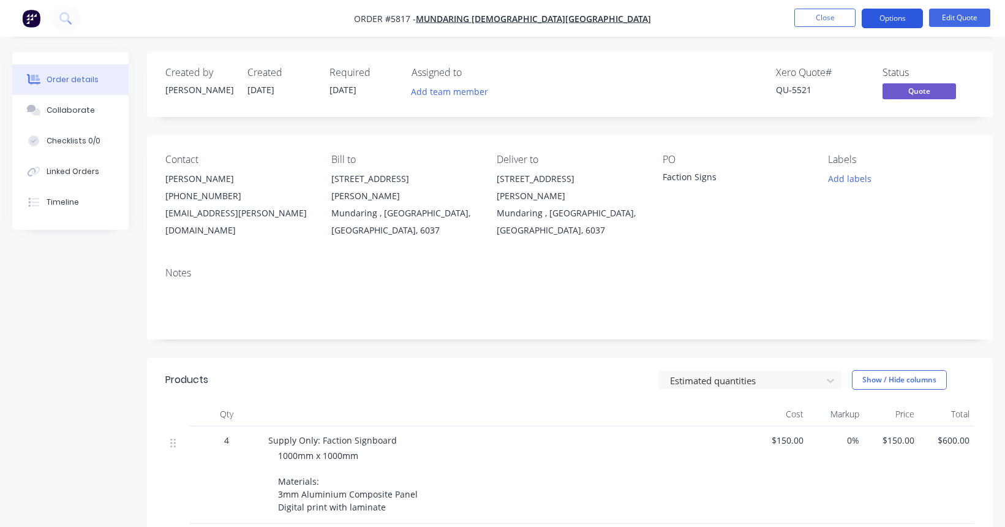
click at [893, 17] on button "Options" at bounding box center [892, 19] width 61 height 20
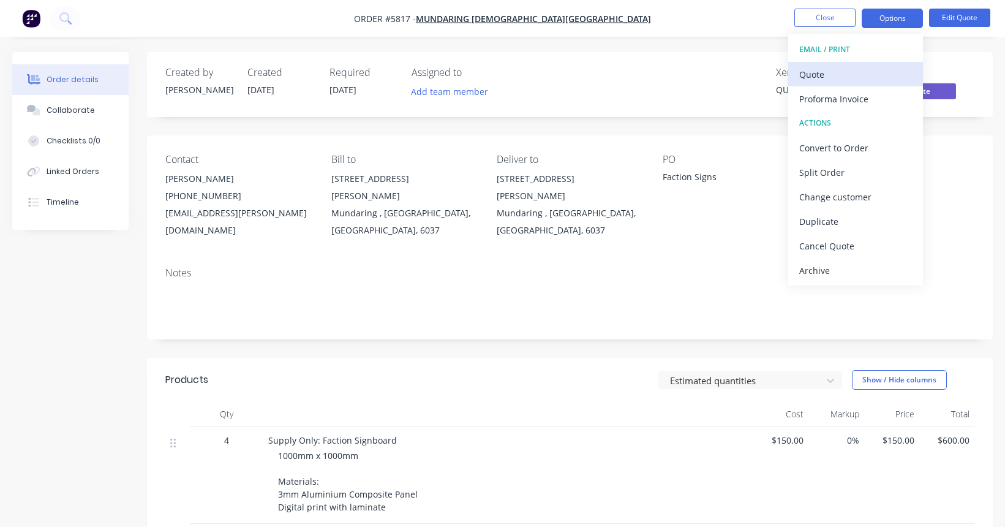
click at [811, 76] on div "Quote" at bounding box center [856, 75] width 113 height 18
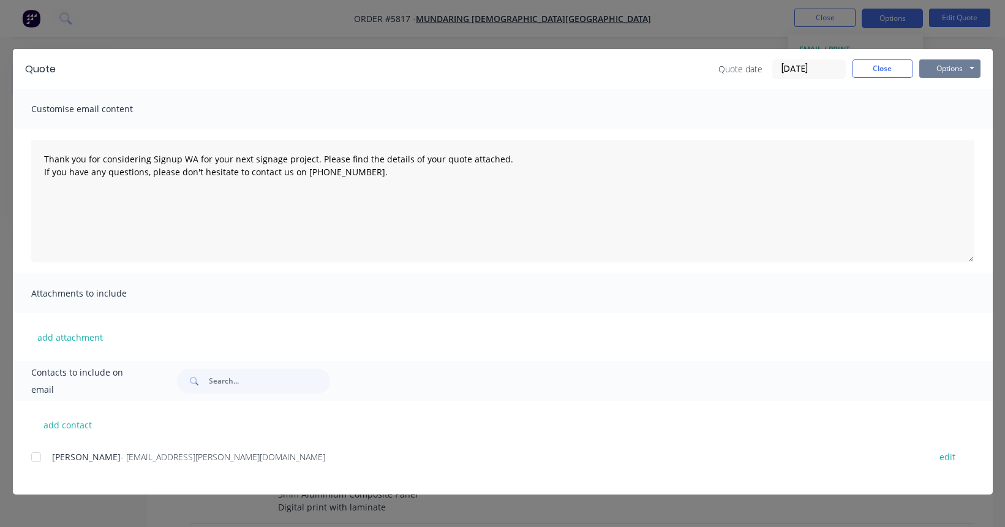
click at [955, 73] on button "Options" at bounding box center [950, 68] width 61 height 18
click at [941, 114] on button "Print" at bounding box center [959, 110] width 78 height 20
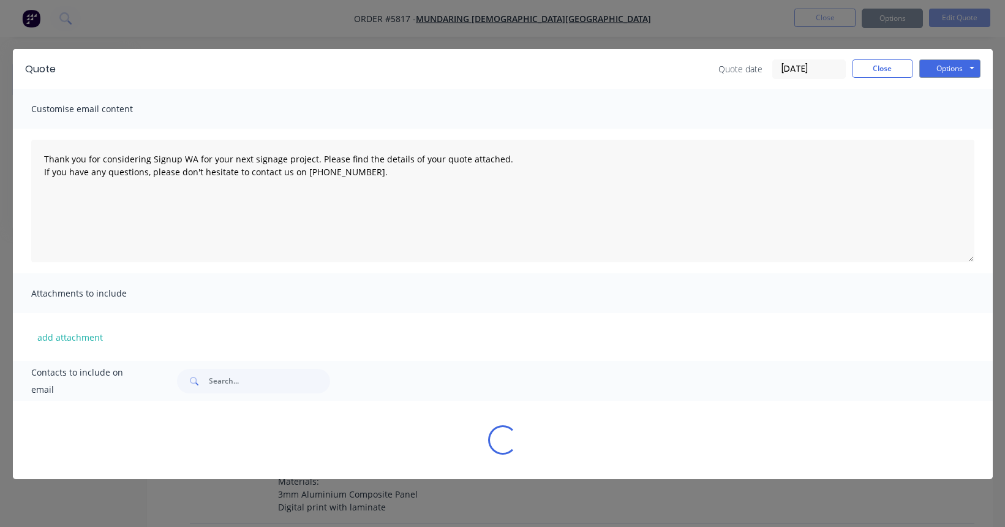
type textarea "Thank you for considering Signup WA for your next signage project. Please find …"
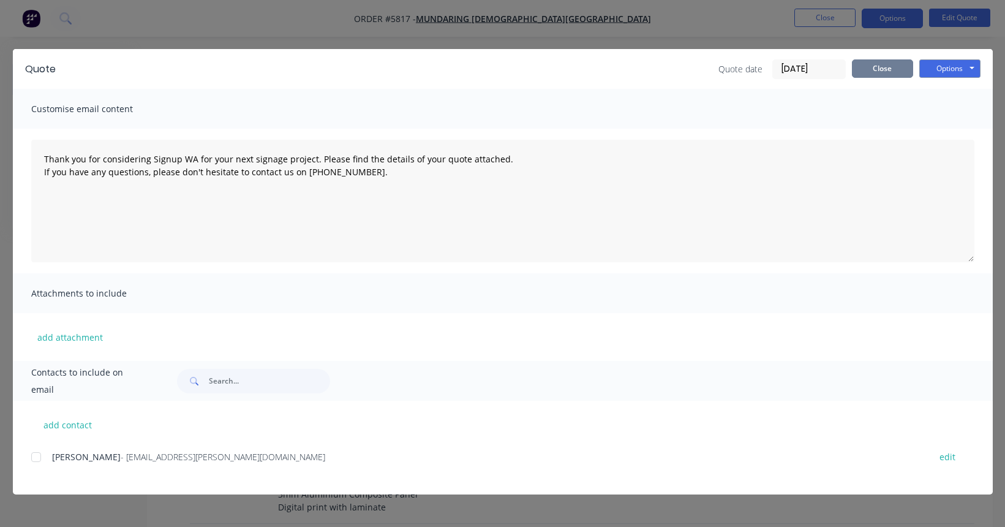
click at [878, 72] on button "Close" at bounding box center [882, 68] width 61 height 18
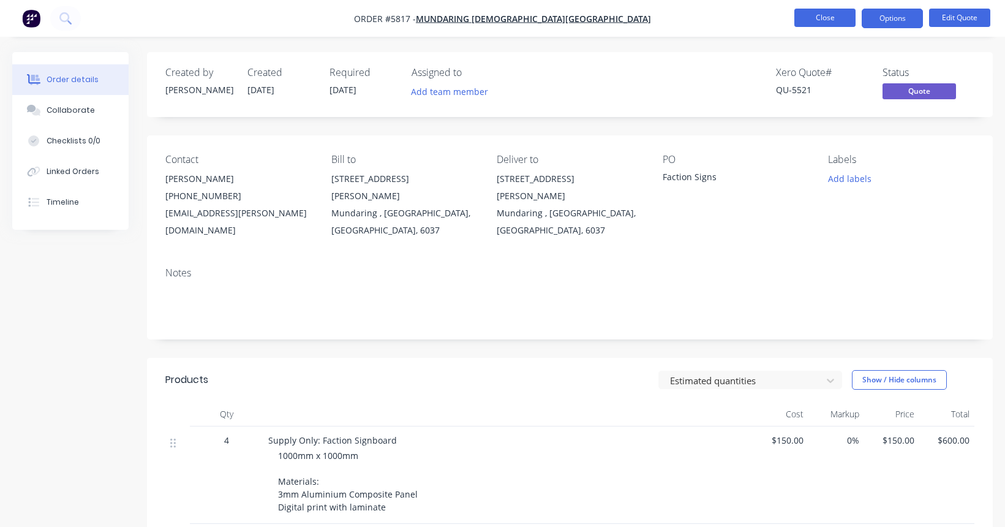
click at [833, 17] on button "Close" at bounding box center [825, 18] width 61 height 18
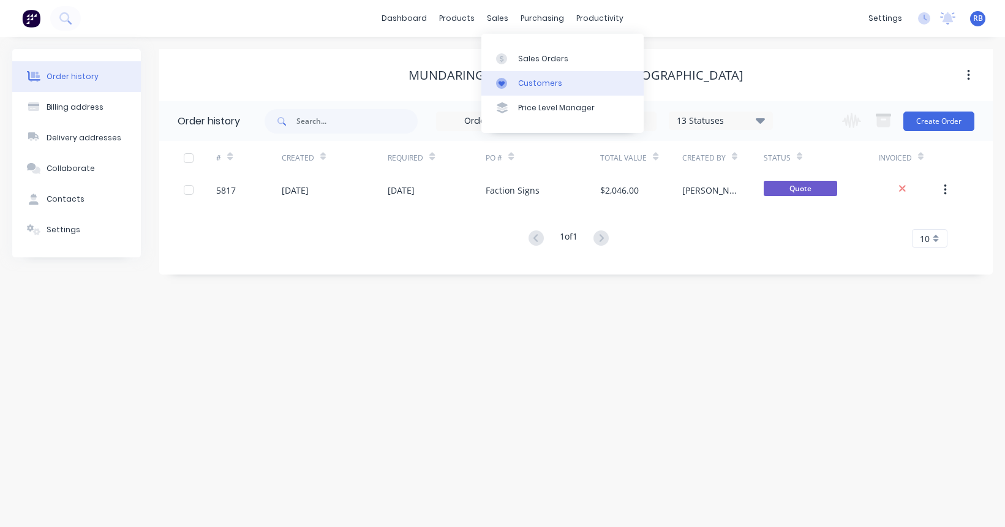
click at [535, 74] on link "Customers" at bounding box center [563, 83] width 162 height 25
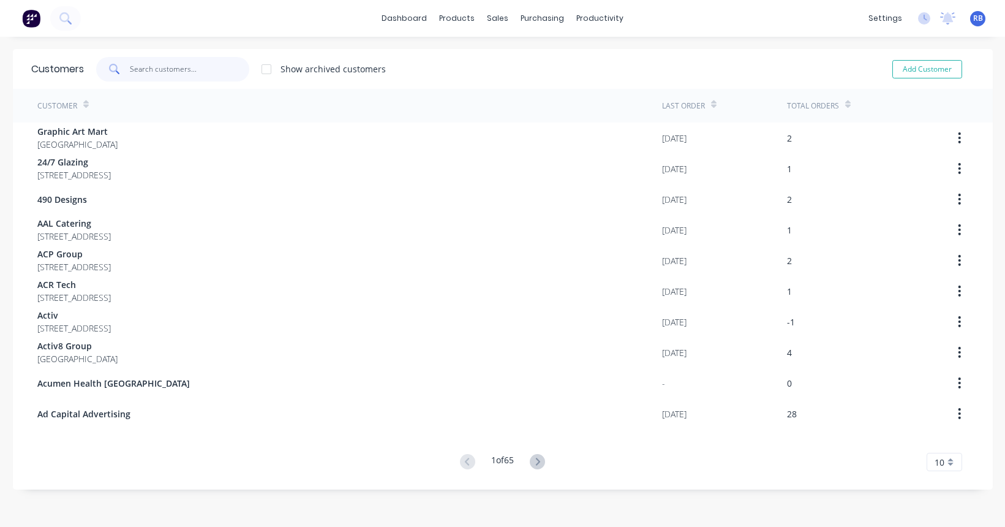
click at [213, 67] on input "text" at bounding box center [189, 69] width 119 height 25
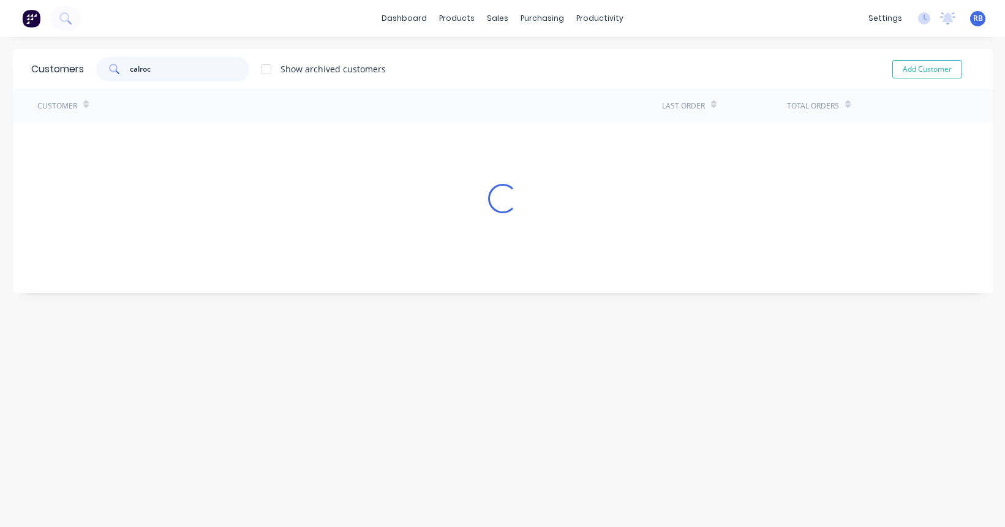
type input "calroc"
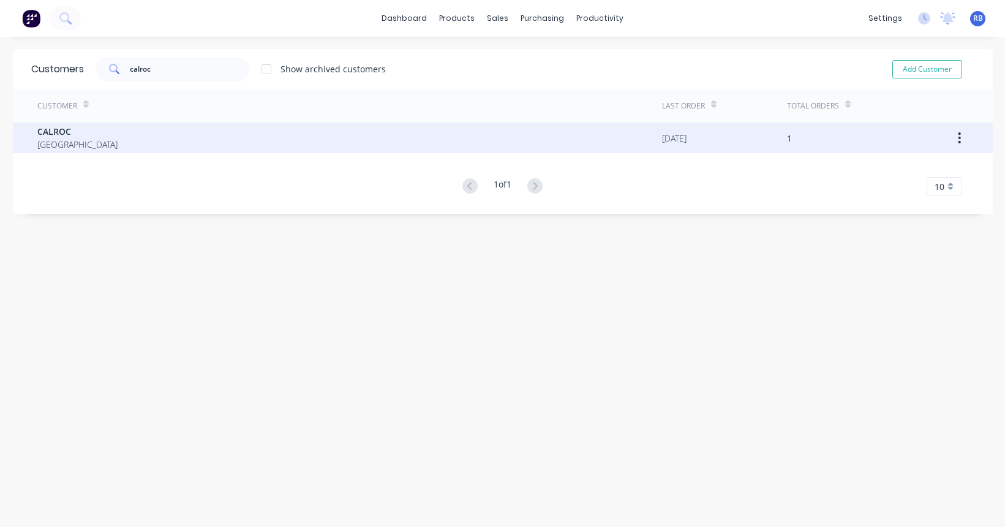
click at [134, 124] on div "CALROC Australia" at bounding box center [349, 138] width 625 height 31
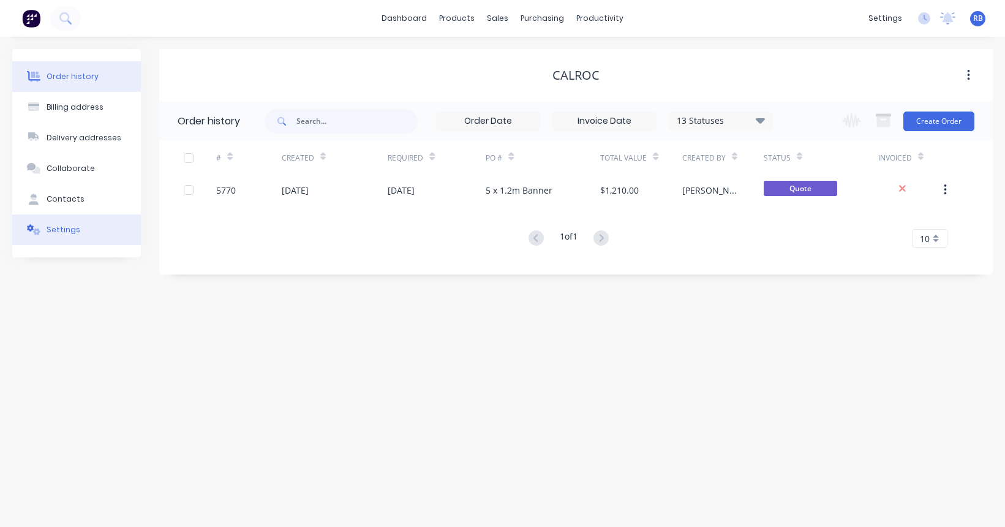
click at [74, 227] on div "Settings" at bounding box center [64, 229] width 34 height 11
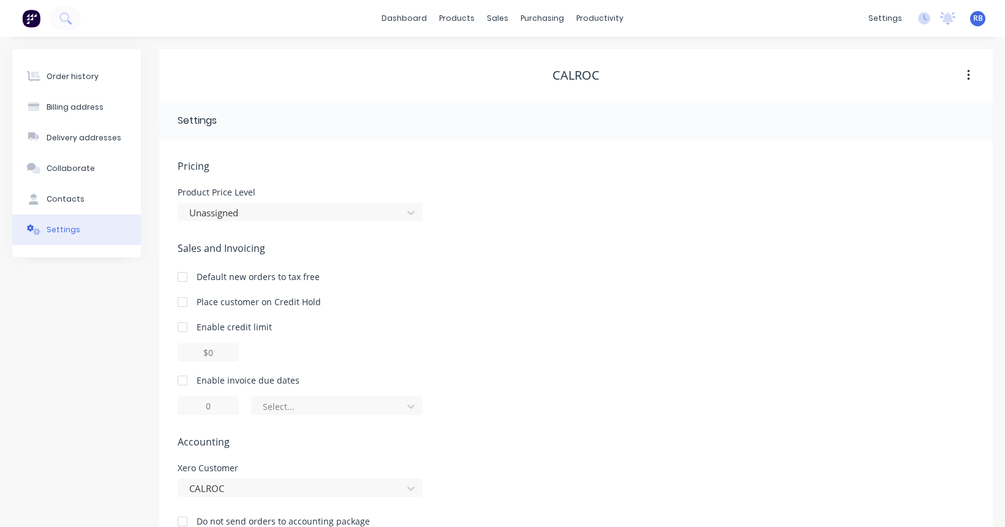
click at [182, 380] on div at bounding box center [182, 380] width 25 height 25
drag, startPoint x: 224, startPoint y: 412, endPoint x: 183, endPoint y: 412, distance: 41.0
click at [183, 412] on input "1" at bounding box center [208, 405] width 61 height 18
type input "1"
type input "7"
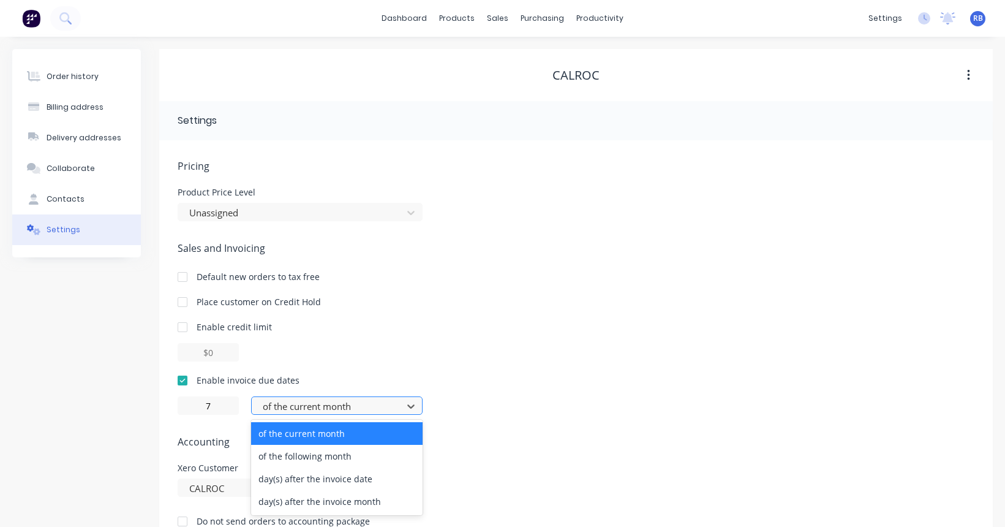
click at [338, 407] on div "of the current month" at bounding box center [329, 406] width 132 height 14
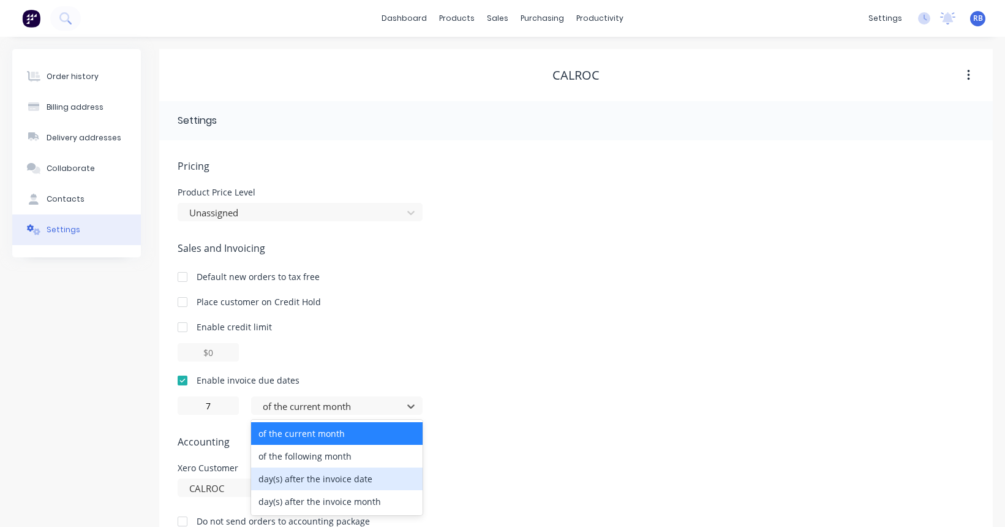
click at [331, 477] on div "day(s) after the invoice date" at bounding box center [337, 478] width 172 height 23
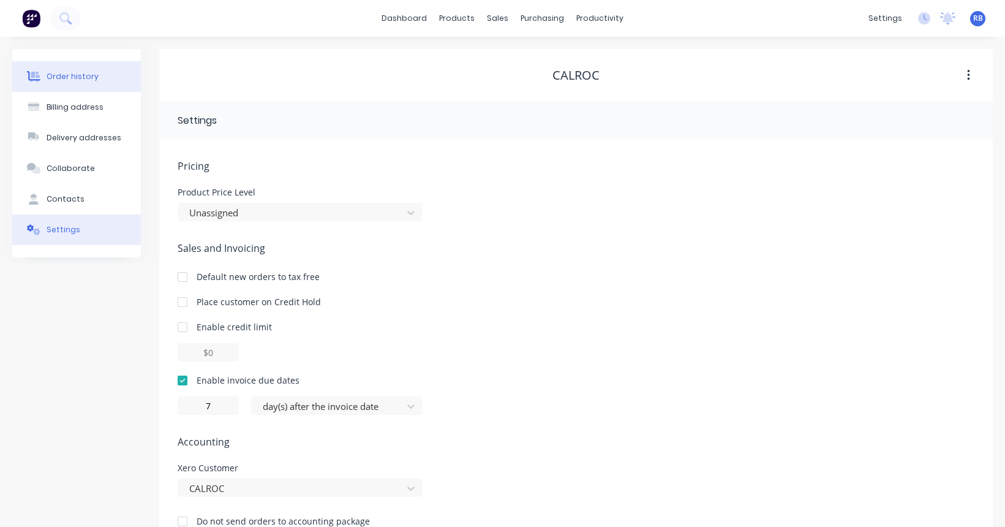
click at [64, 89] on button "Order history" at bounding box center [76, 76] width 129 height 31
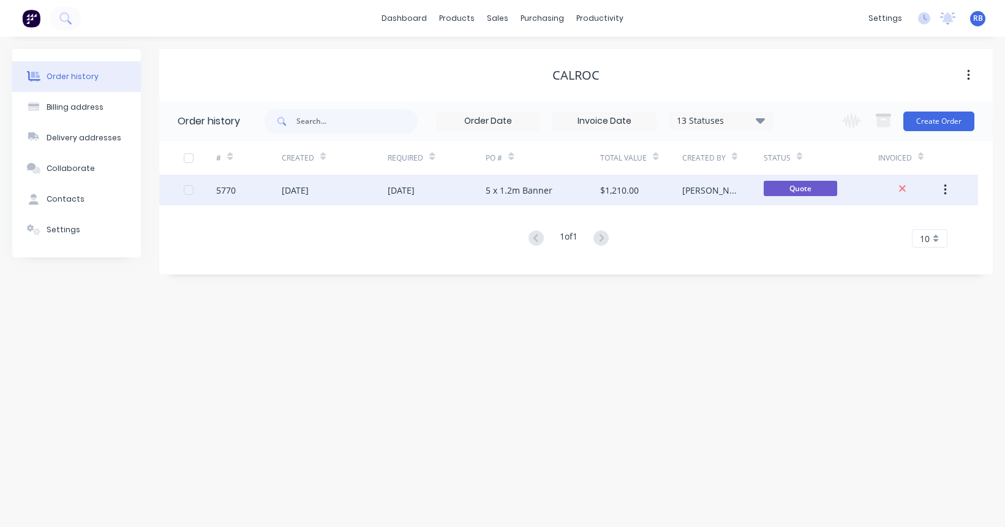
click at [543, 194] on div "5 x 1.2m Banner" at bounding box center [519, 190] width 67 height 13
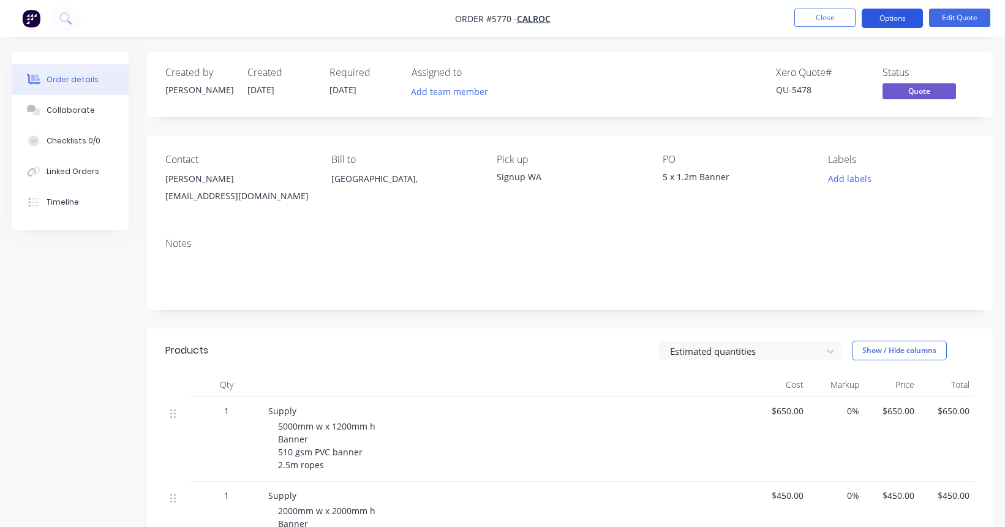
click at [891, 21] on button "Options" at bounding box center [892, 19] width 61 height 20
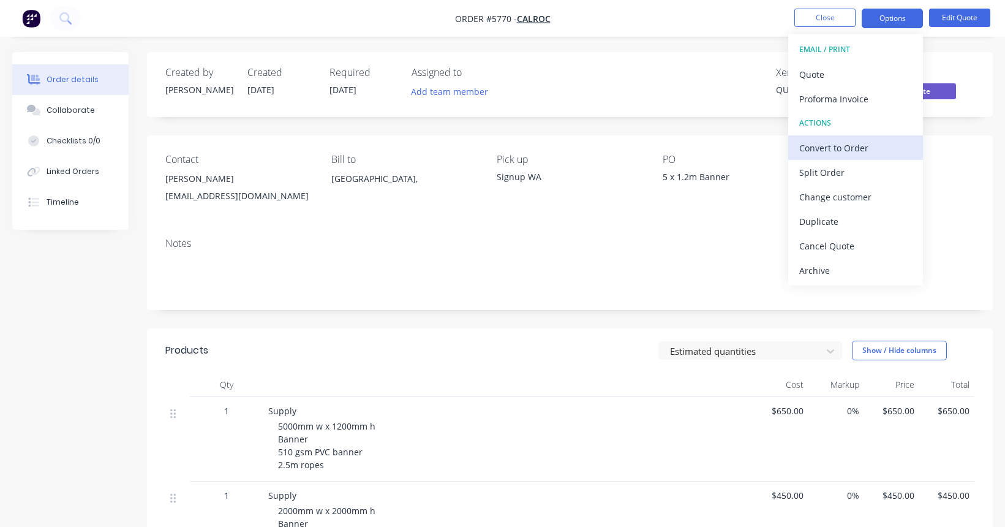
click at [848, 149] on div "Convert to Order" at bounding box center [856, 148] width 113 height 18
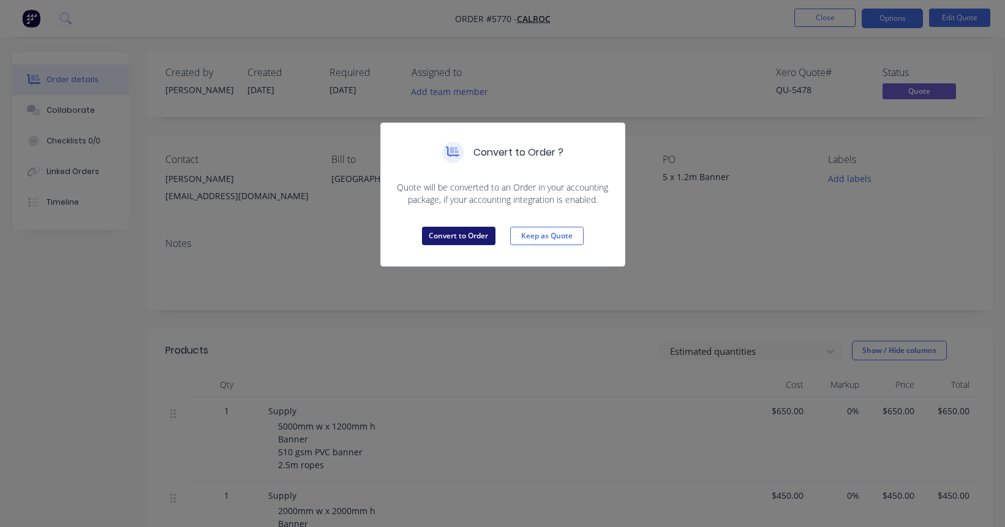
click at [453, 233] on button "Convert to Order" at bounding box center [459, 236] width 74 height 18
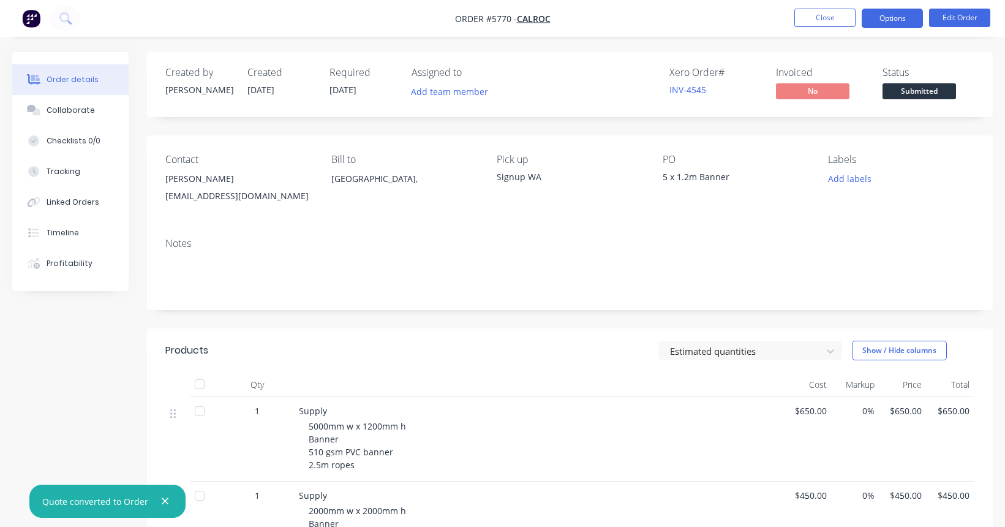
click at [888, 19] on button "Options" at bounding box center [892, 19] width 61 height 20
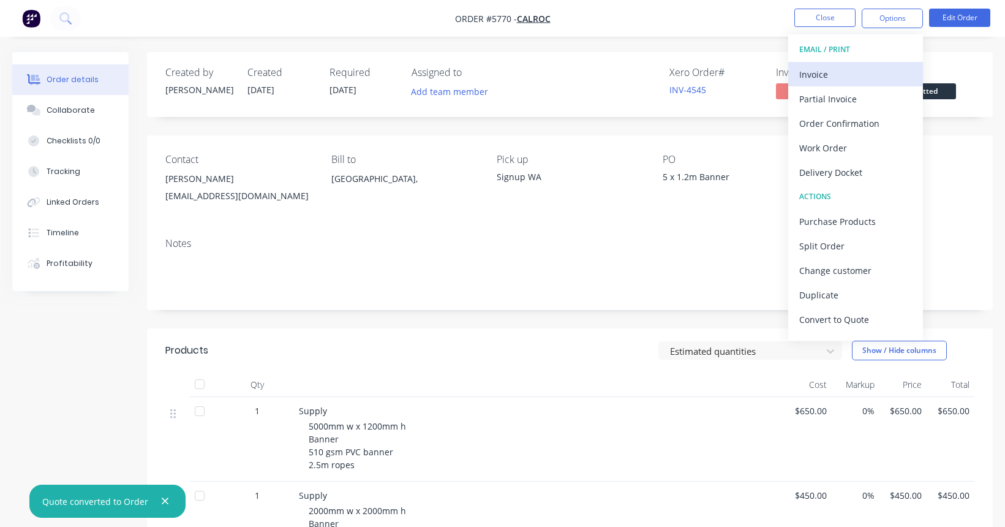
click at [831, 69] on div "Invoice" at bounding box center [856, 75] width 113 height 18
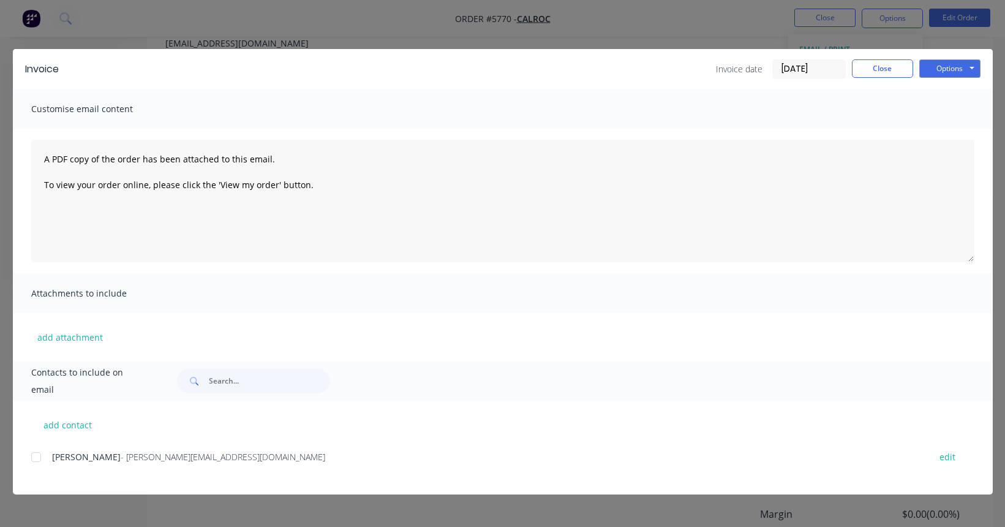
scroll to position [179, 0]
click at [35, 456] on div at bounding box center [36, 457] width 25 height 25
click at [961, 65] on button "Options" at bounding box center [950, 68] width 61 height 18
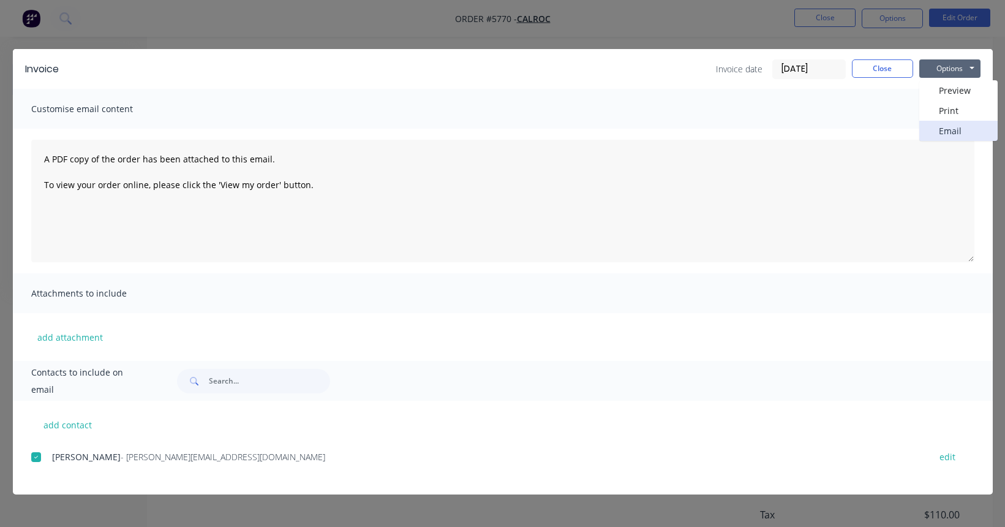
click at [945, 129] on button "Email" at bounding box center [959, 131] width 78 height 20
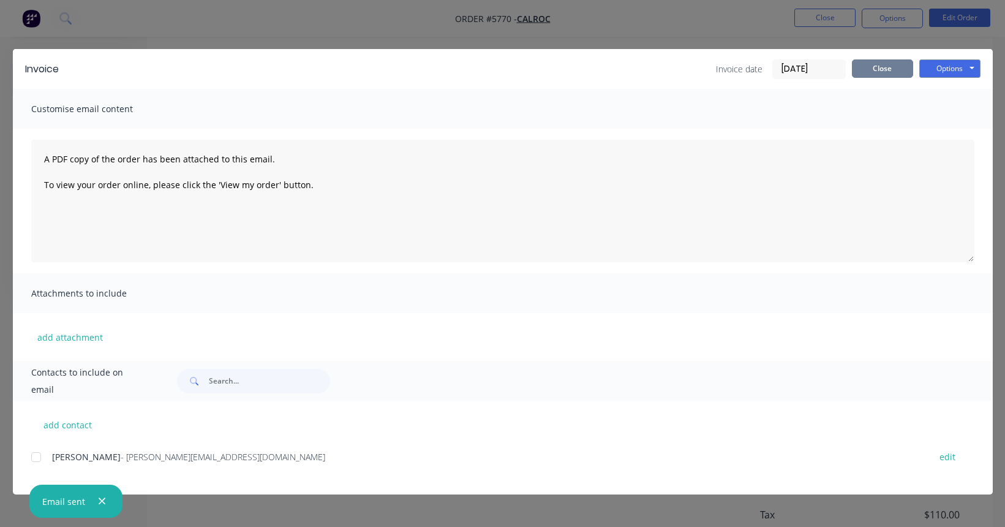
click at [887, 67] on button "Close" at bounding box center [882, 68] width 61 height 18
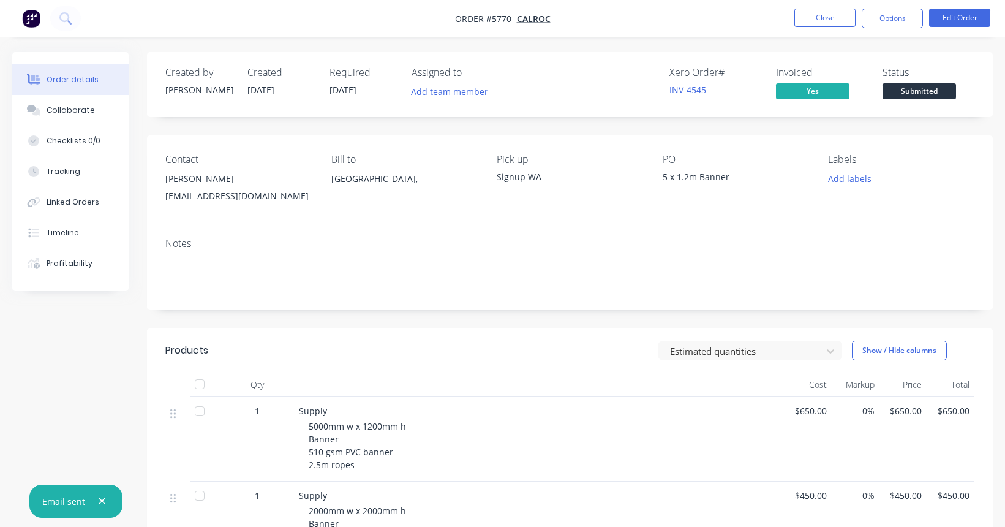
scroll to position [0, 0]
click at [919, 95] on span "Submitted" at bounding box center [920, 90] width 74 height 15
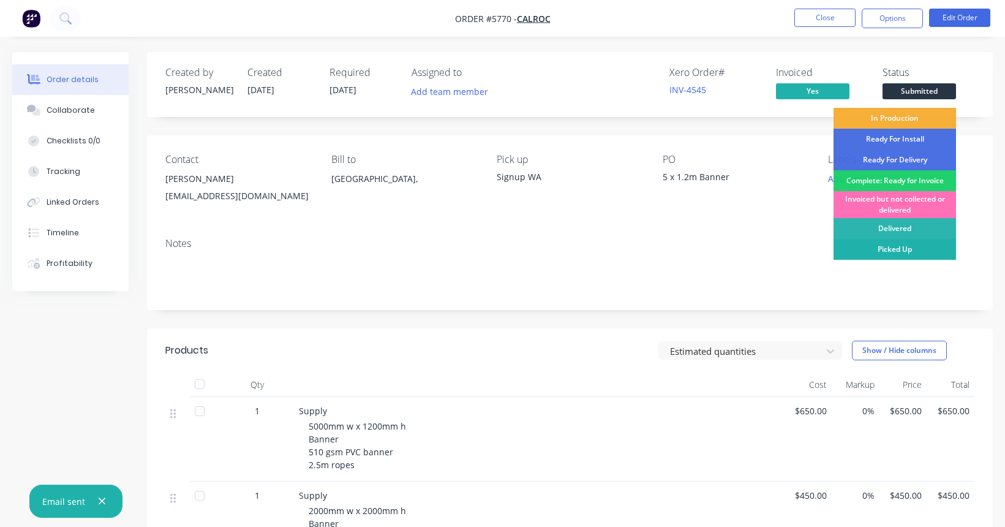
click at [896, 244] on div "Picked Up" at bounding box center [895, 249] width 123 height 21
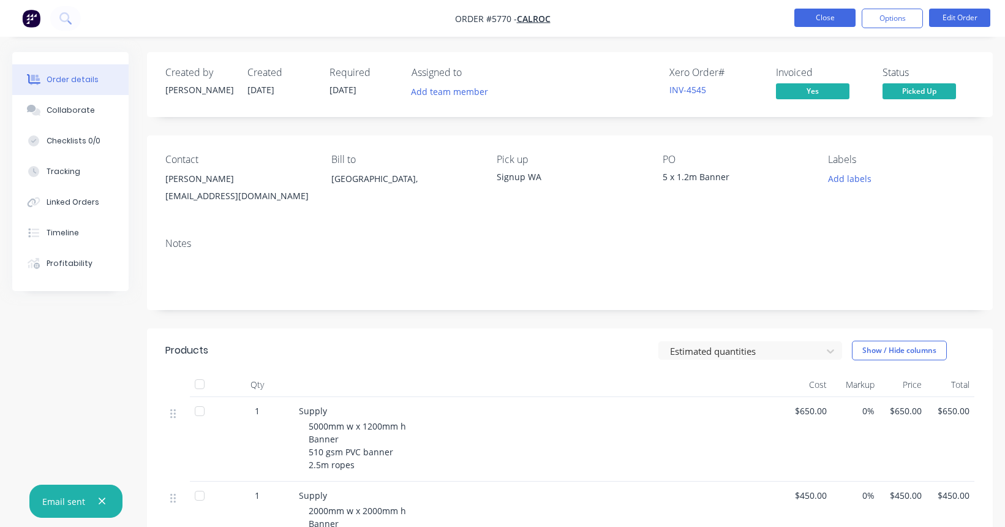
click at [834, 17] on button "Close" at bounding box center [825, 18] width 61 height 18
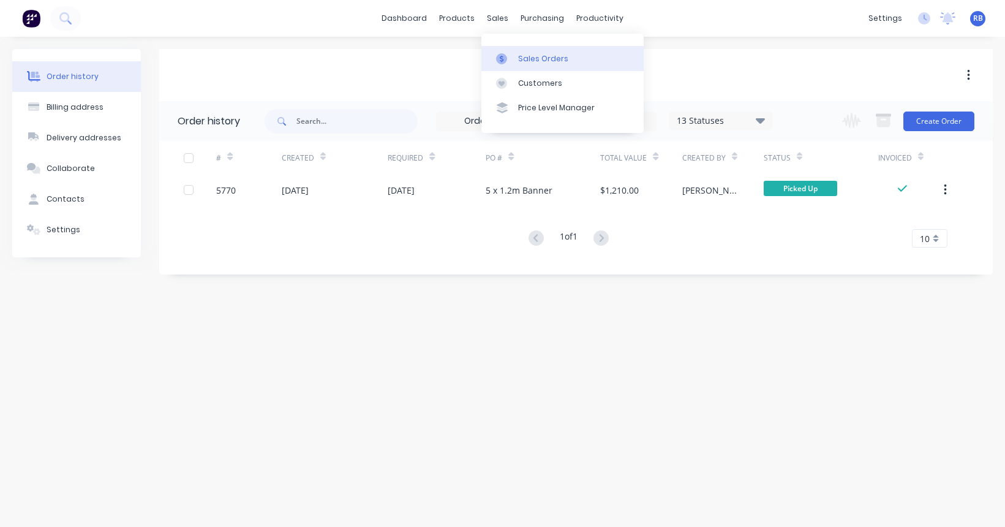
click at [524, 61] on div "Sales Orders" at bounding box center [543, 58] width 50 height 11
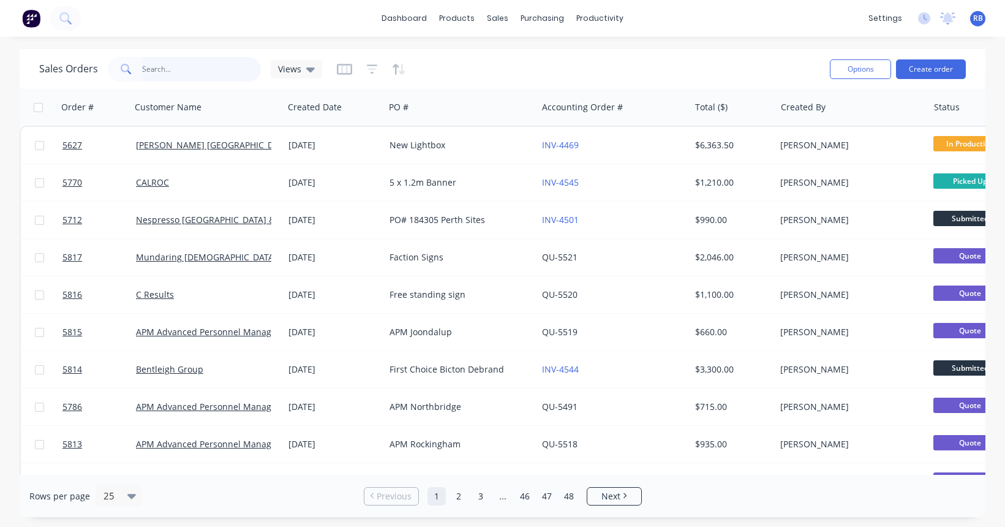
click at [197, 64] on input "text" at bounding box center [201, 69] width 119 height 25
type input "boho"
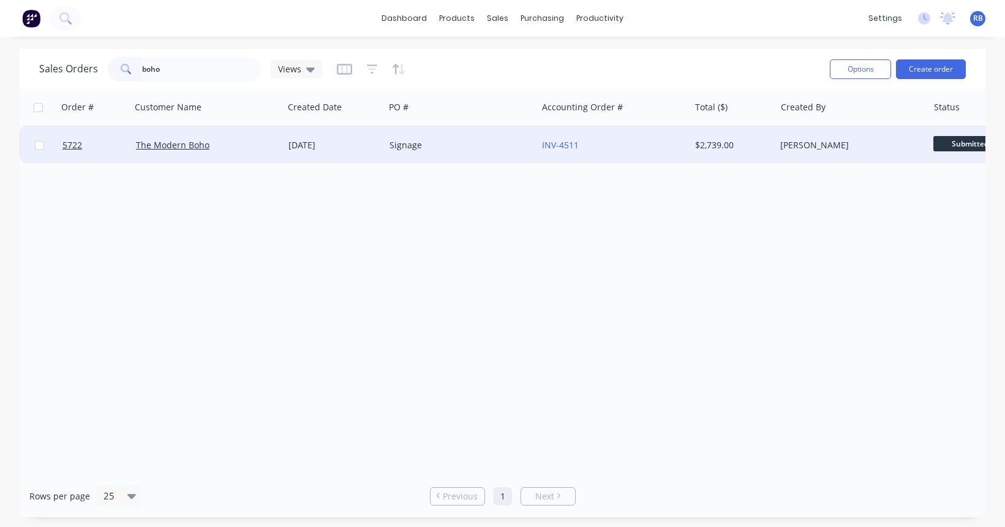
click at [464, 149] on div "Signage" at bounding box center [458, 145] width 136 height 12
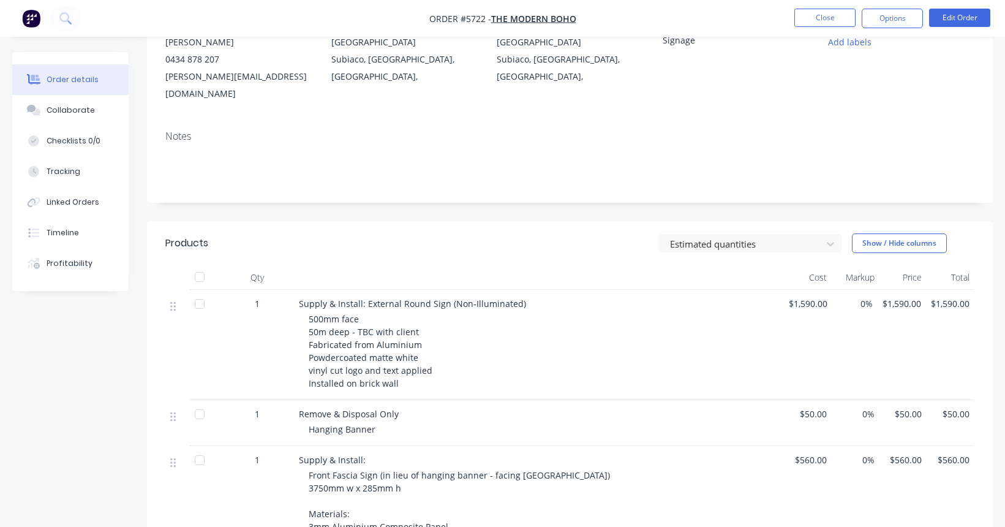
scroll to position [136, 0]
drag, startPoint x: 368, startPoint y: 301, endPoint x: 310, endPoint y: 301, distance: 57.6
click at [310, 313] on div "500mm face 50m deep - TBC with client Fabricated from Aluminium Powdercoated ma…" at bounding box center [544, 351] width 471 height 77
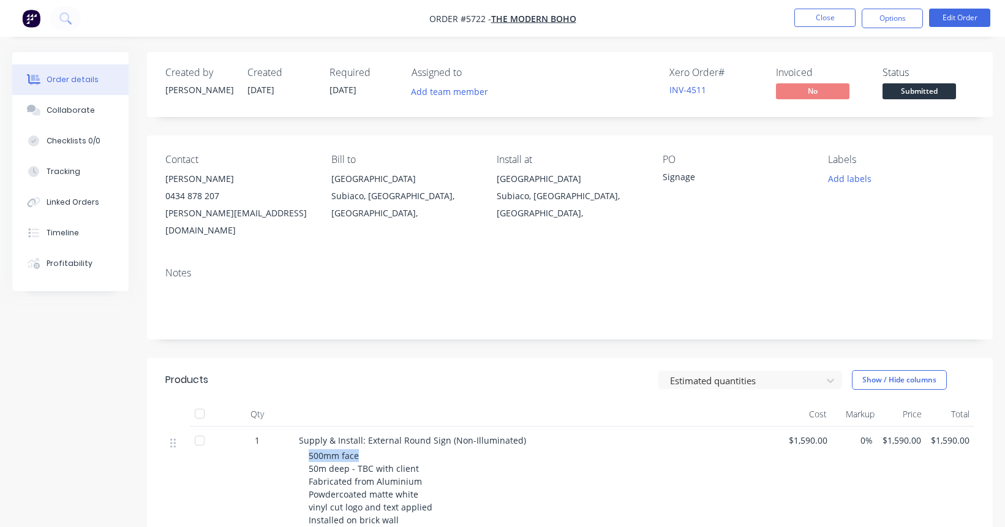
scroll to position [0, 0]
click at [819, 16] on button "Close" at bounding box center [825, 18] width 61 height 18
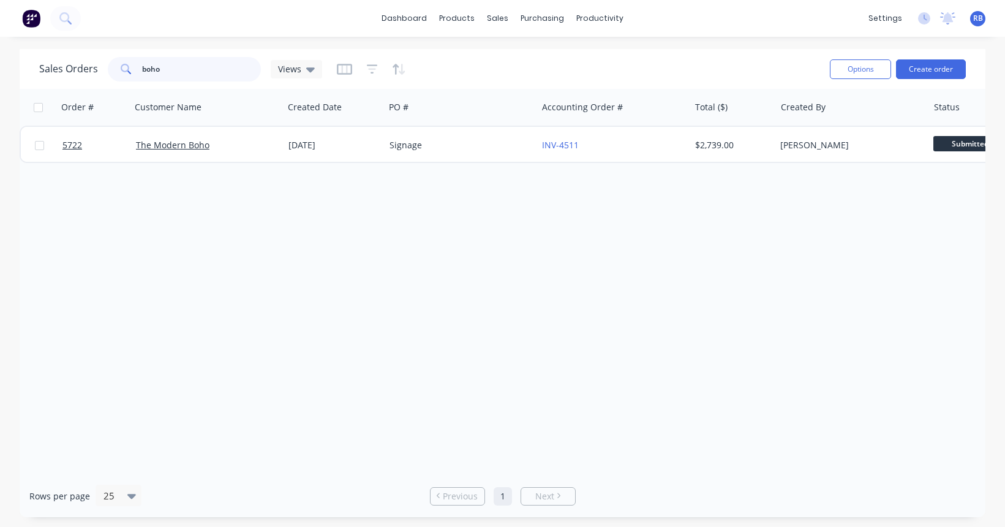
drag, startPoint x: 205, startPoint y: 70, endPoint x: 100, endPoint y: 70, distance: 105.4
click at [100, 70] on div "Sales Orders boho Views" at bounding box center [180, 69] width 283 height 25
type input "bass road"
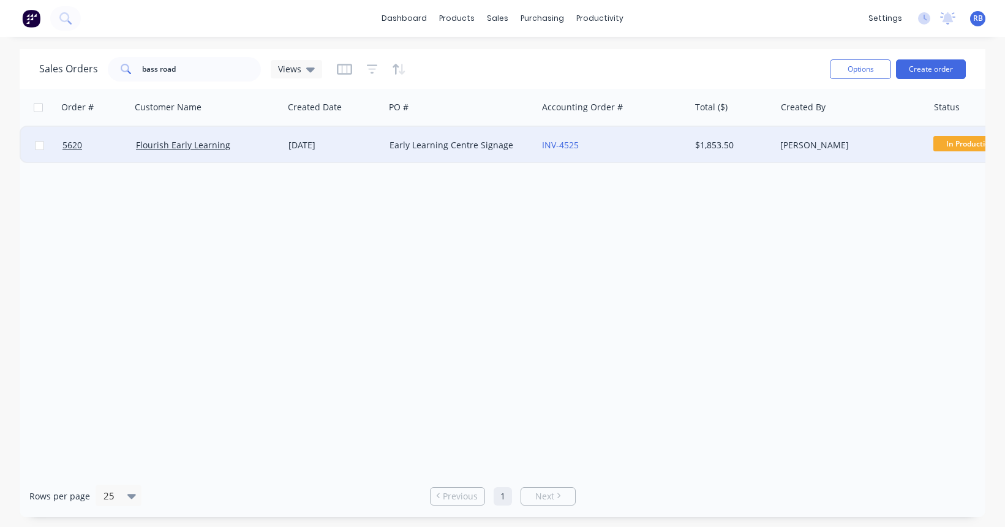
click at [635, 145] on div "INV-4525" at bounding box center [610, 145] width 136 height 12
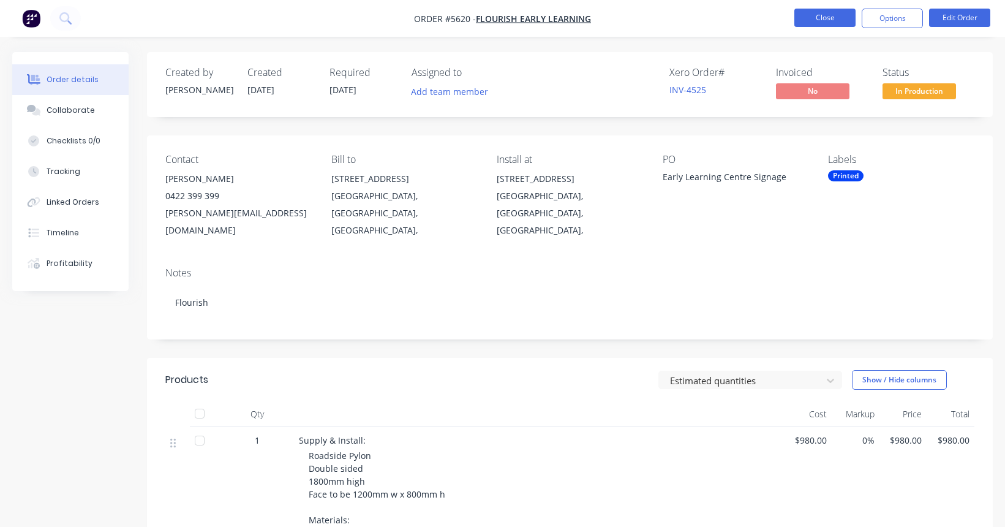
click at [811, 18] on button "Close" at bounding box center [825, 18] width 61 height 18
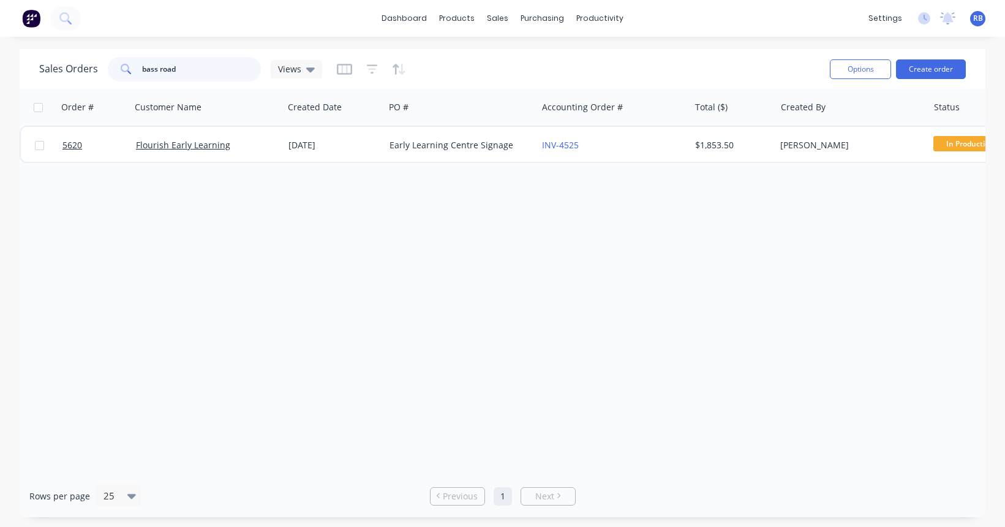
drag, startPoint x: 202, startPoint y: 71, endPoint x: 105, endPoint y: 71, distance: 96.2
click at [105, 71] on div "Sales Orders bass road Views" at bounding box center [180, 69] width 283 height 25
type input "evoke"
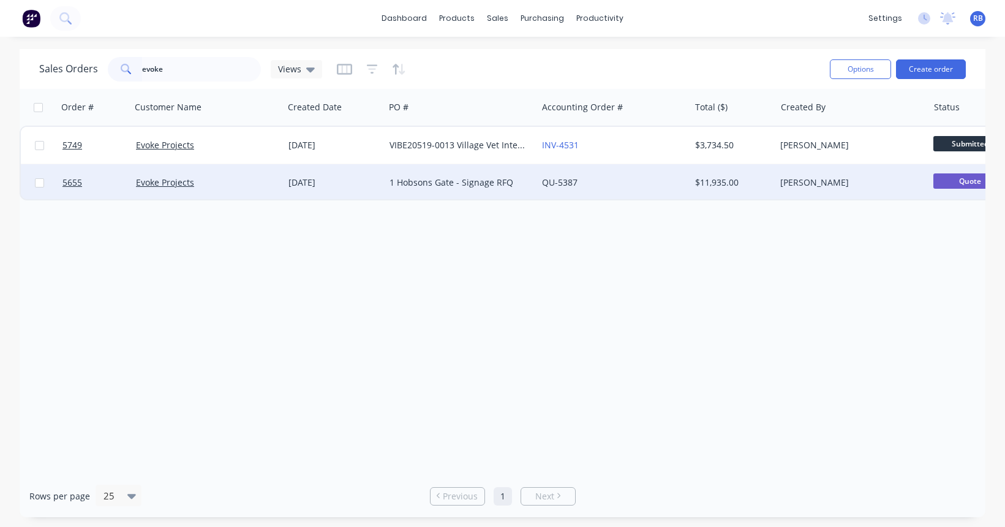
click at [602, 186] on div "QU-5387" at bounding box center [610, 182] width 136 height 12
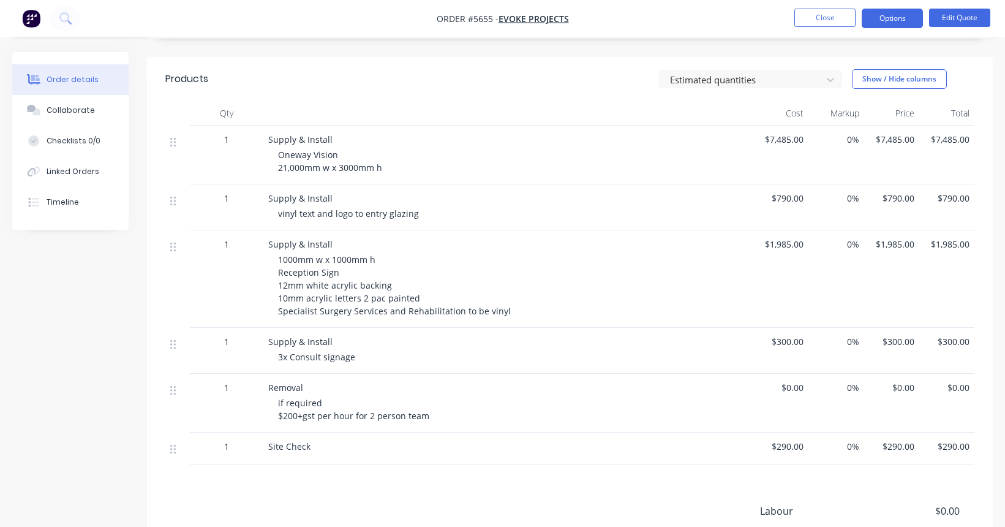
scroll to position [296, 0]
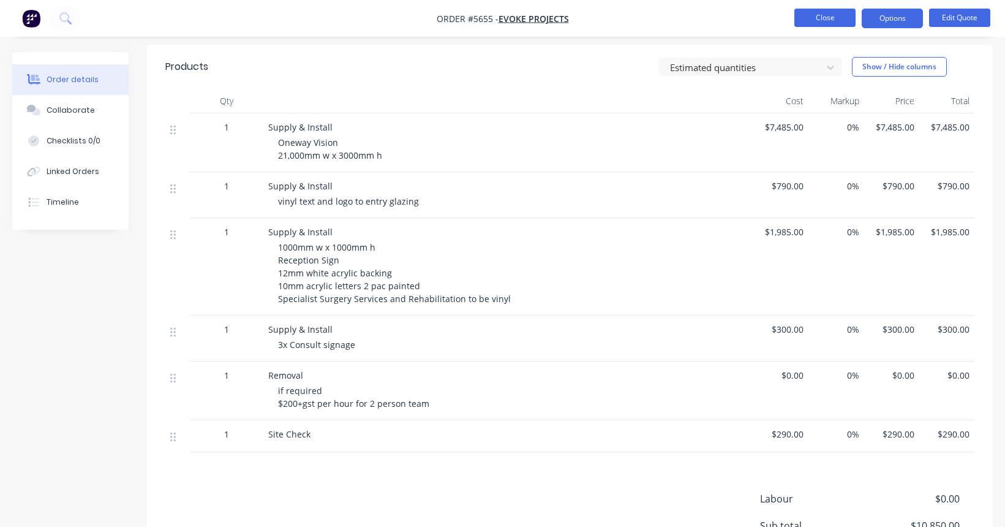
click at [809, 17] on button "Close" at bounding box center [825, 18] width 61 height 18
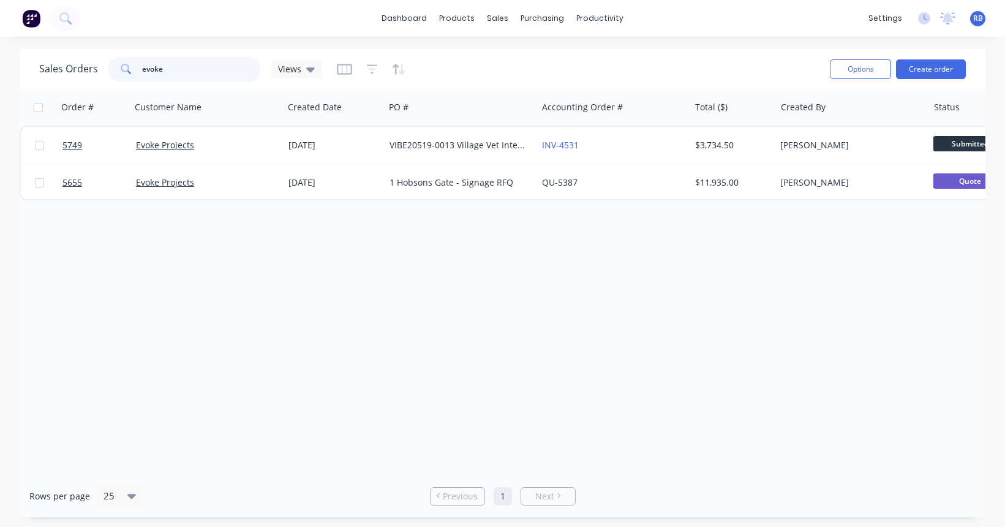
drag, startPoint x: 214, startPoint y: 71, endPoint x: 104, endPoint y: 71, distance: 110.9
click at [104, 71] on div "Sales Orders evoke Views" at bounding box center [180, 69] width 283 height 25
type input "flourish"
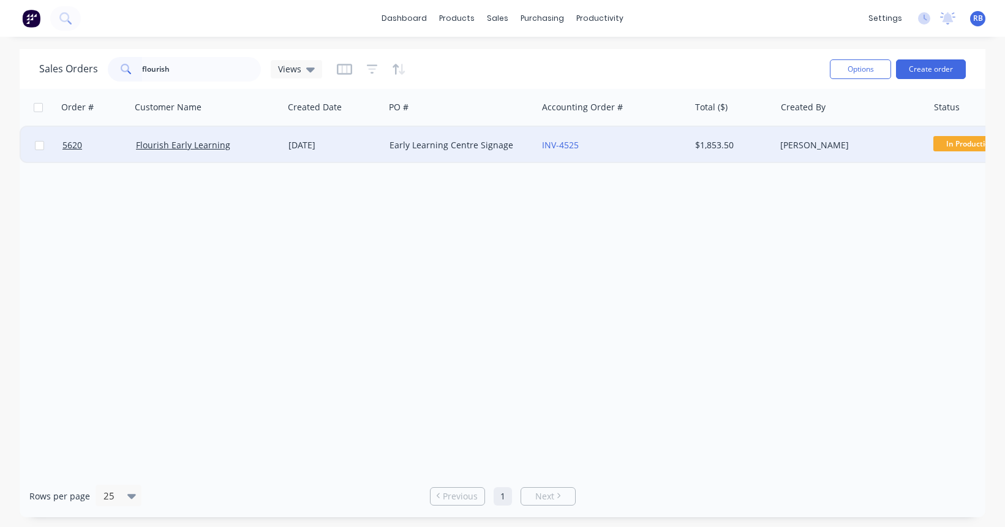
click at [622, 142] on div "INV-4525" at bounding box center [610, 145] width 136 height 12
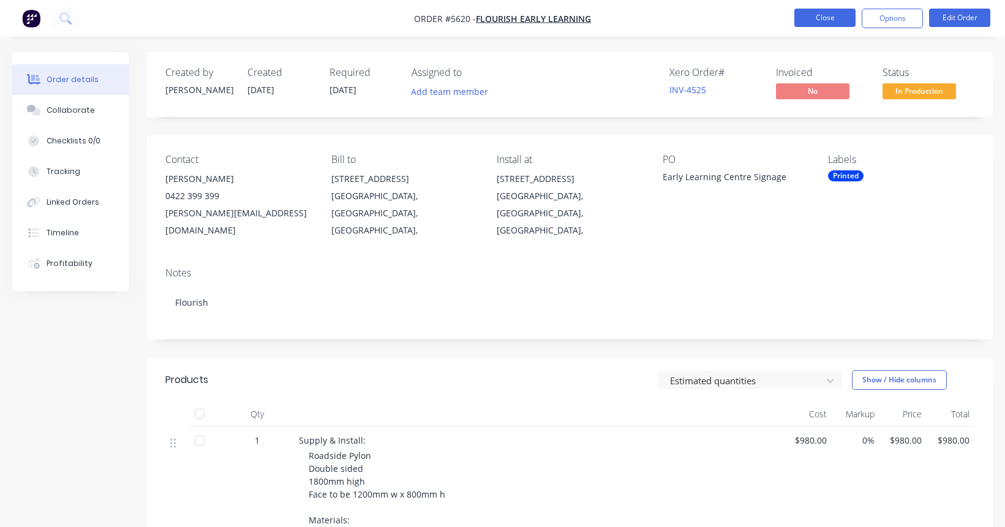
click at [829, 21] on button "Close" at bounding box center [825, 18] width 61 height 18
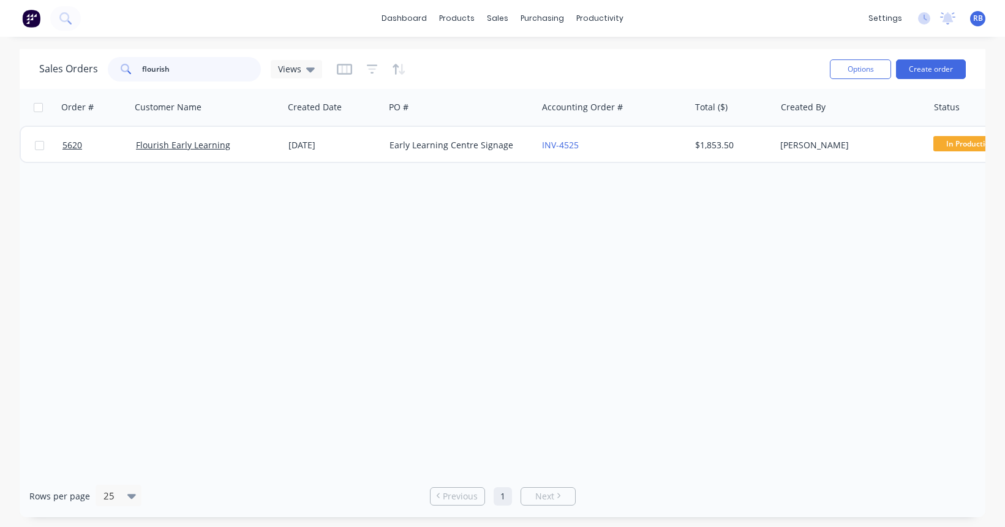
drag, startPoint x: 190, startPoint y: 66, endPoint x: 100, endPoint y: 66, distance: 90.1
click at [100, 66] on div "Sales Orders flourish Views" at bounding box center [180, 69] width 283 height 25
type input "bicton"
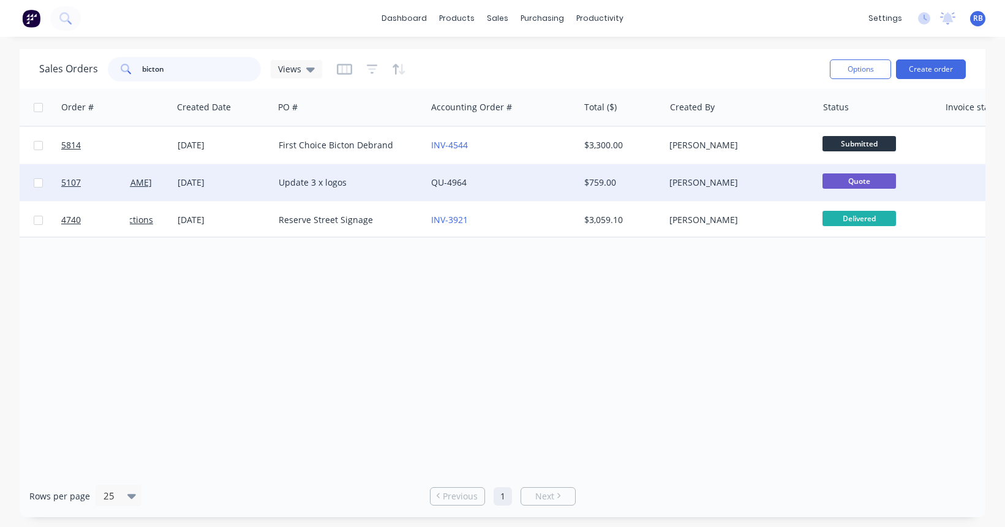
scroll to position [0, 119]
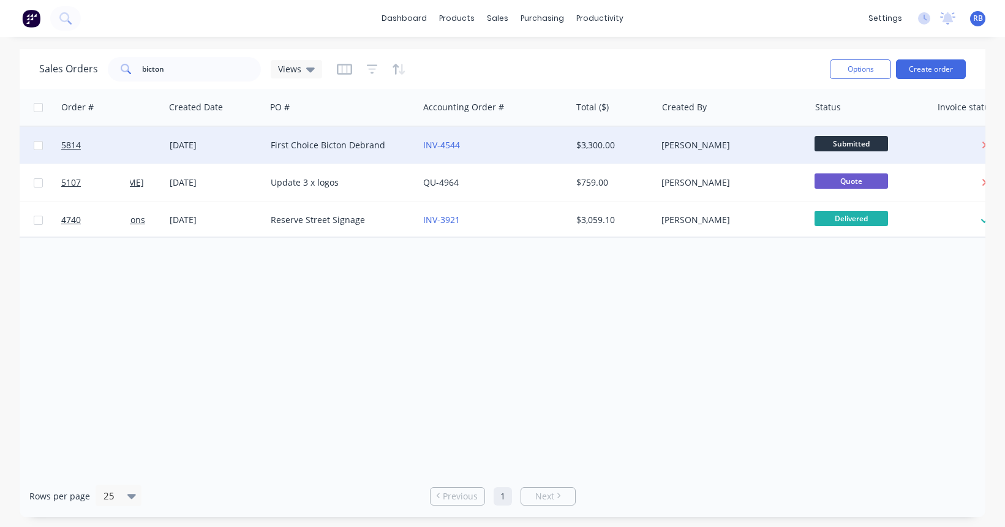
click at [507, 153] on div "INV-4544" at bounding box center [494, 145] width 153 height 37
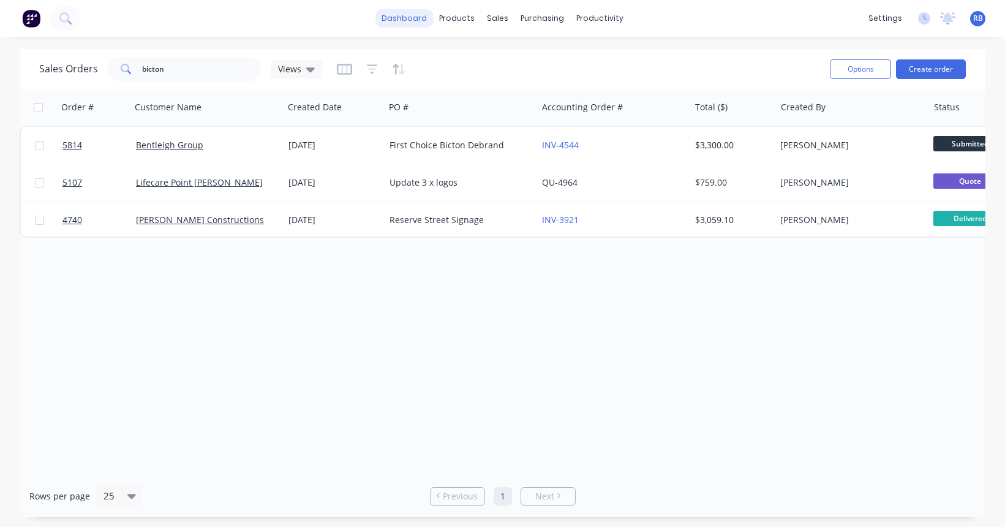
click at [398, 21] on link "dashboard" at bounding box center [405, 18] width 58 height 18
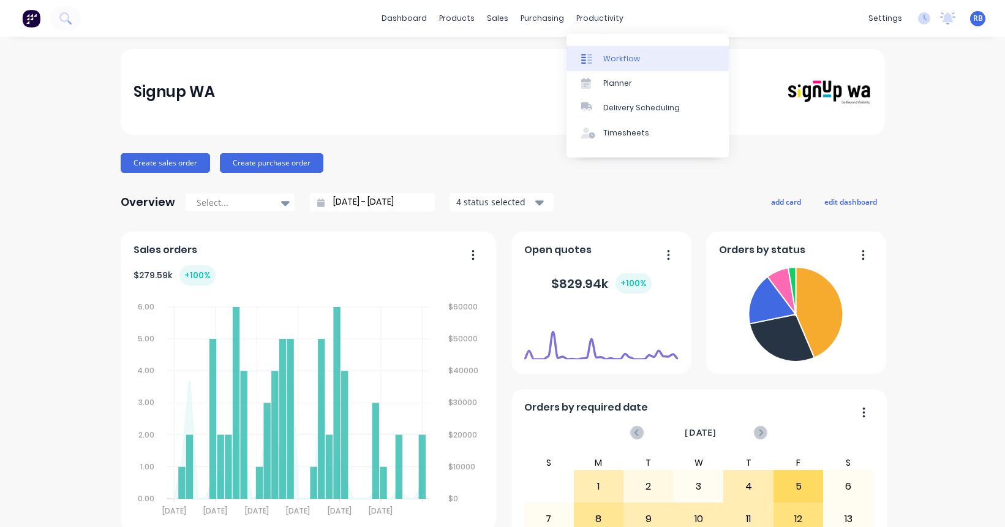
click at [639, 63] on link "Workflow" at bounding box center [648, 58] width 162 height 25
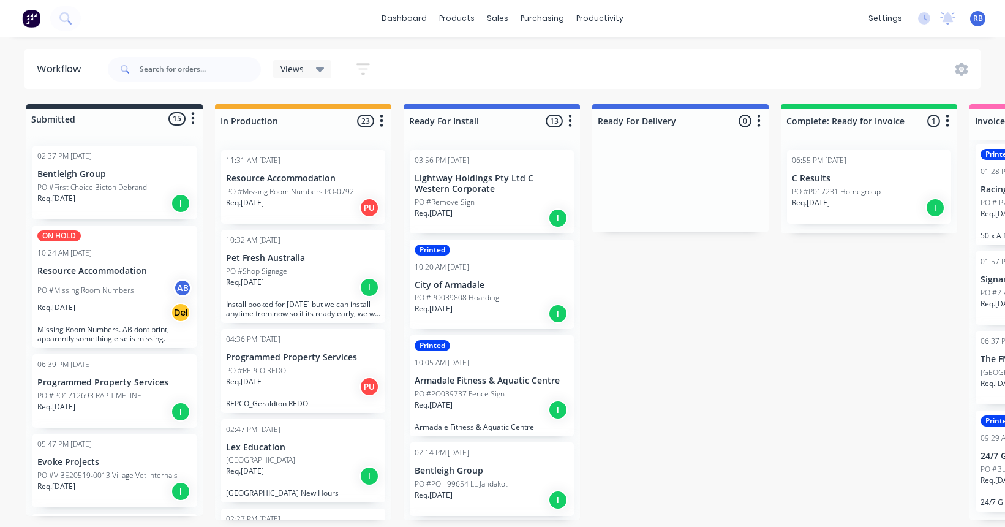
click at [981, 20] on span "RB" at bounding box center [979, 18] width 10 height 11
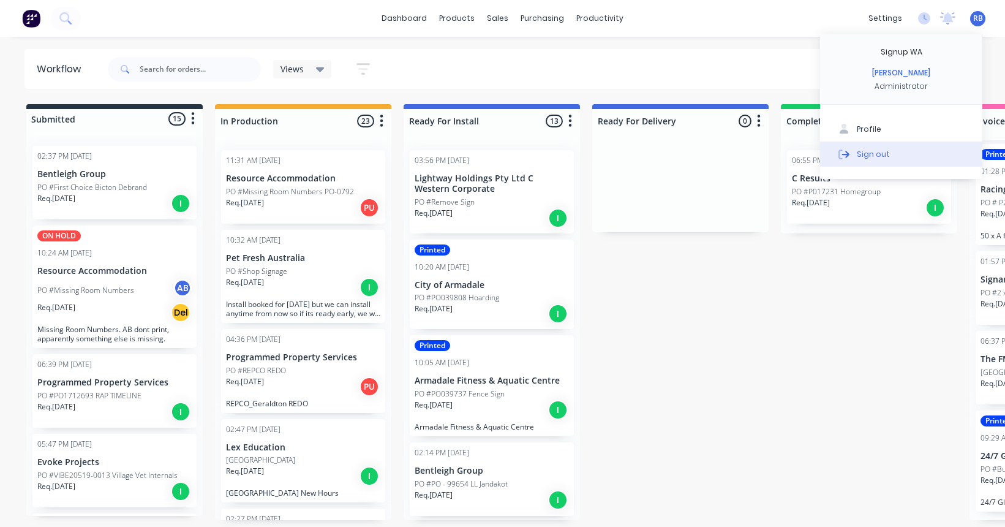
click at [872, 154] on div "Sign out" at bounding box center [873, 153] width 33 height 11
